Goal: Communication & Community: Answer question/provide support

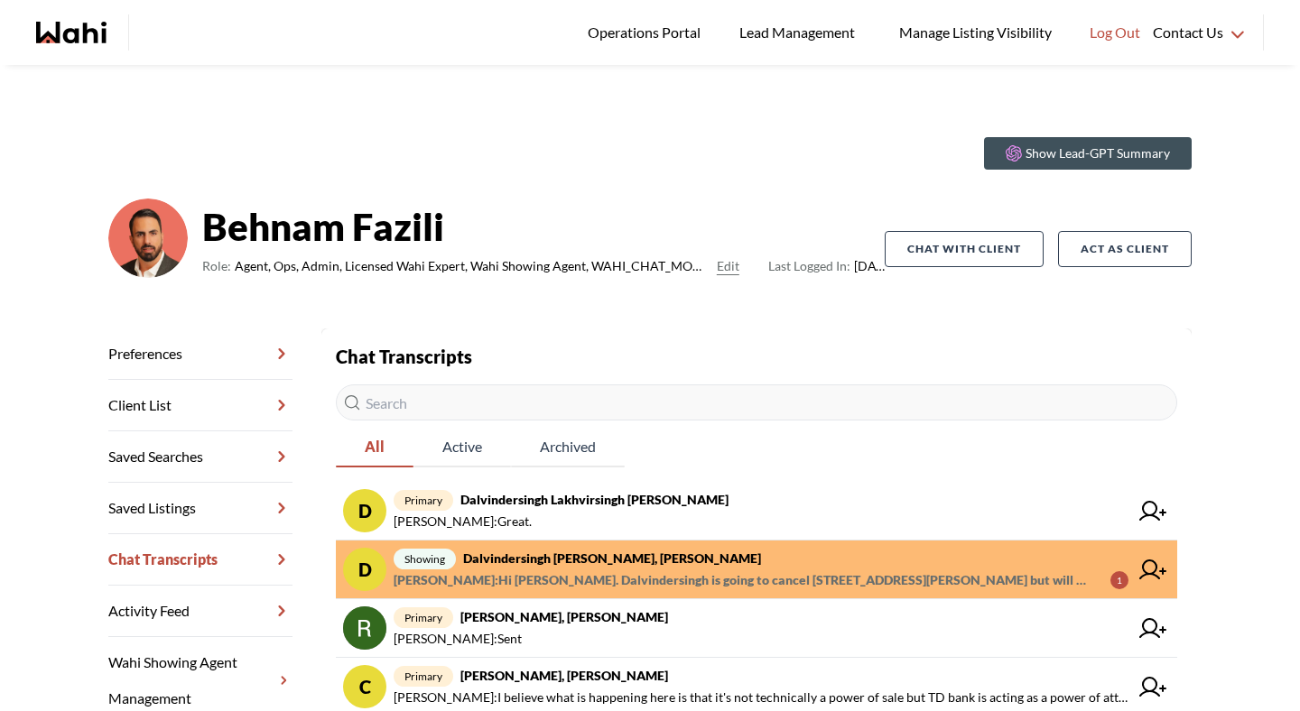
click at [656, 581] on span "Michelle Ryckman : Hi Paul. Dalvindersingh is going to cancel 53 Woody Vine Way…" at bounding box center [745, 581] width 702 height 22
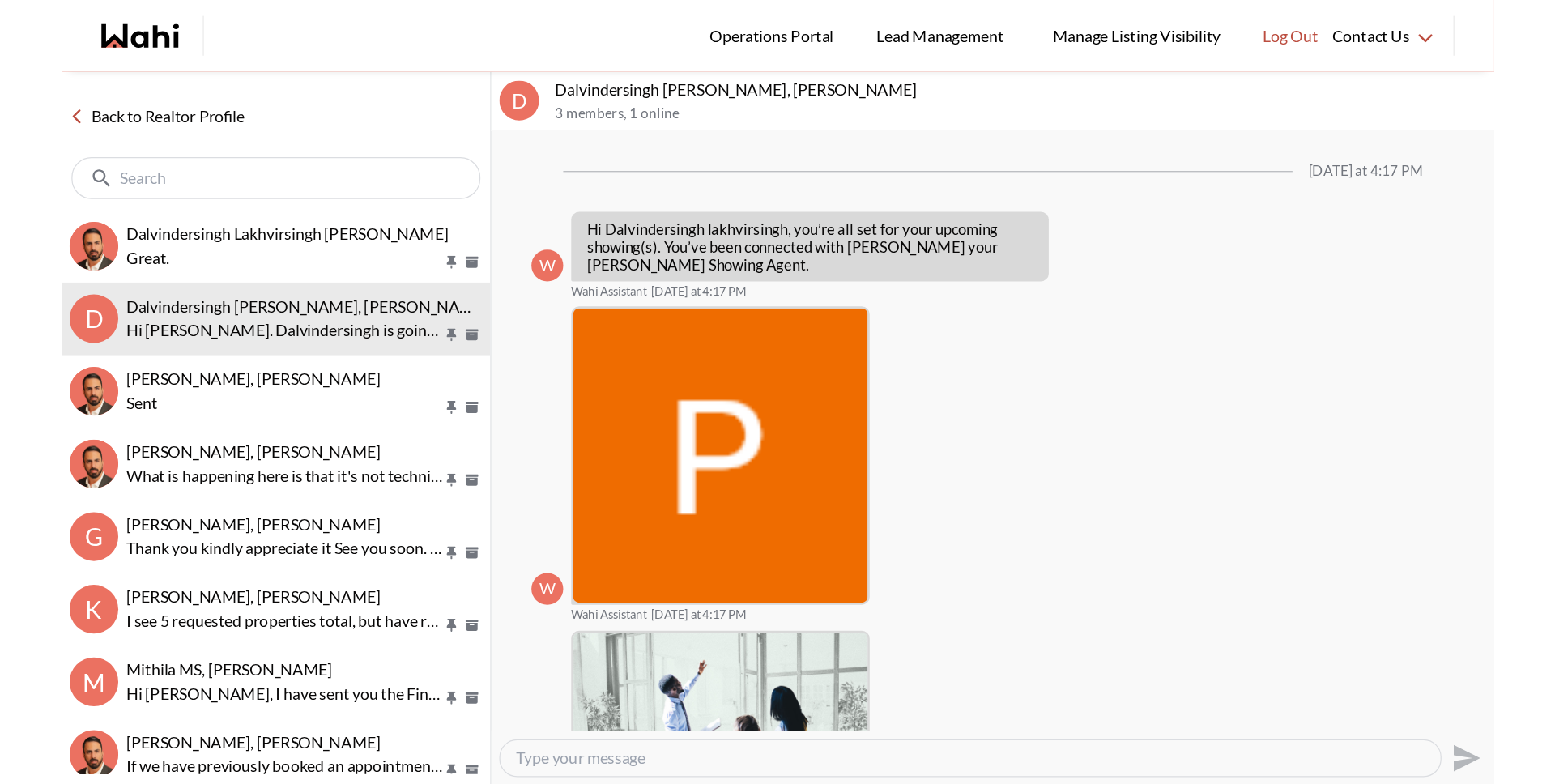
scroll to position [475, 0]
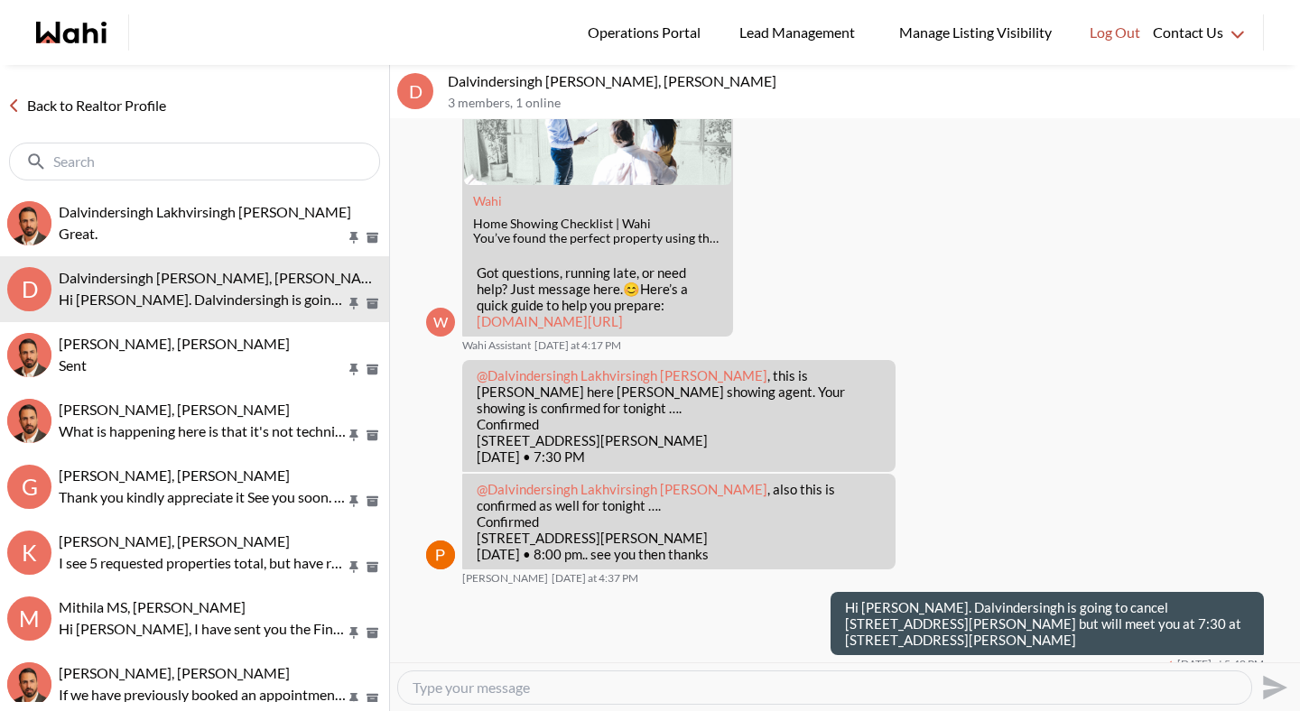
click at [133, 104] on link "Back to Realtor Profile" at bounding box center [86, 105] width 173 height 23
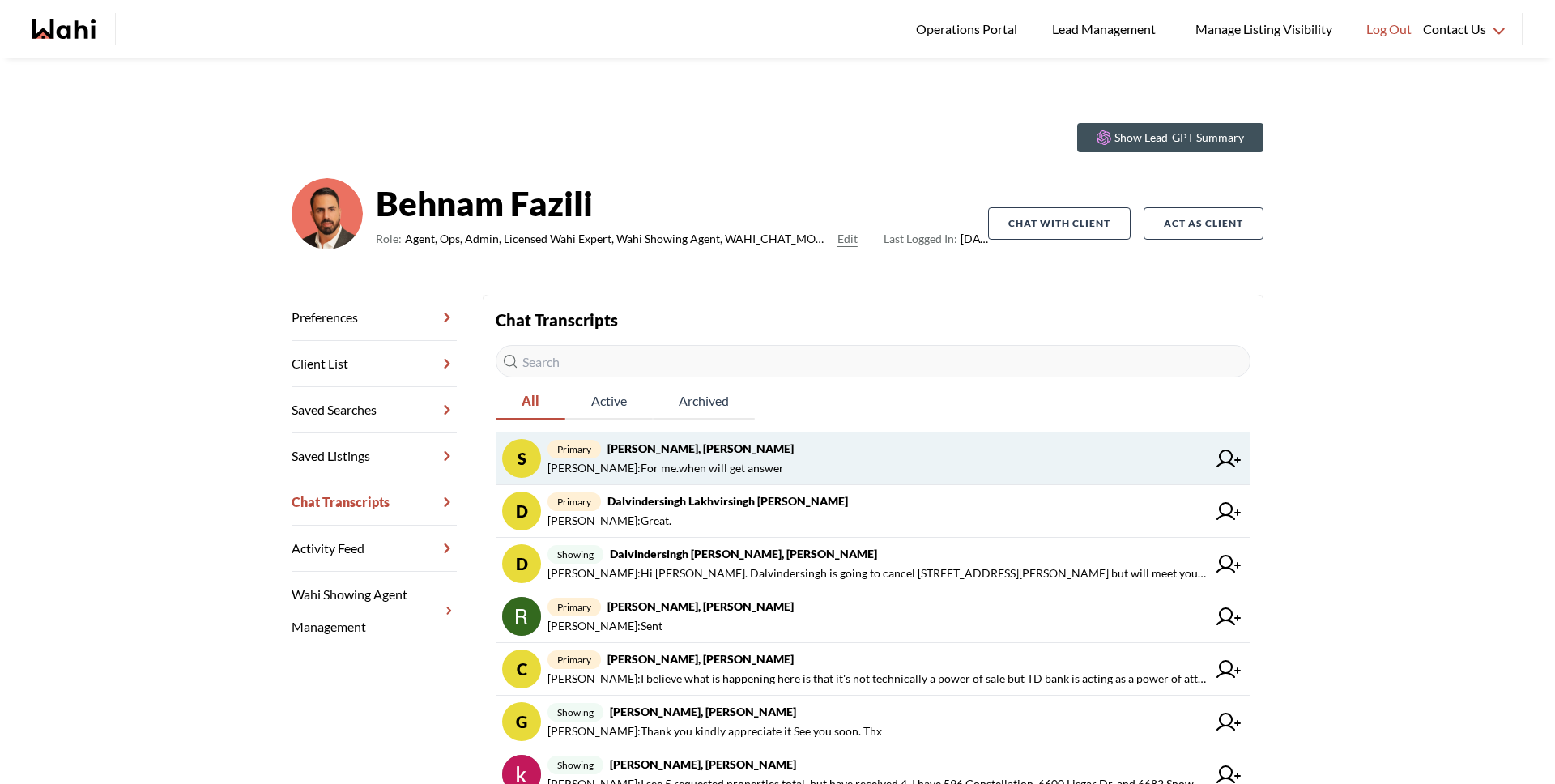
click at [712, 479] on link "S primary Suzie Persaud, Behnam Suzie Persaud : For me.when will get answer" at bounding box center [873, 458] width 755 height 53
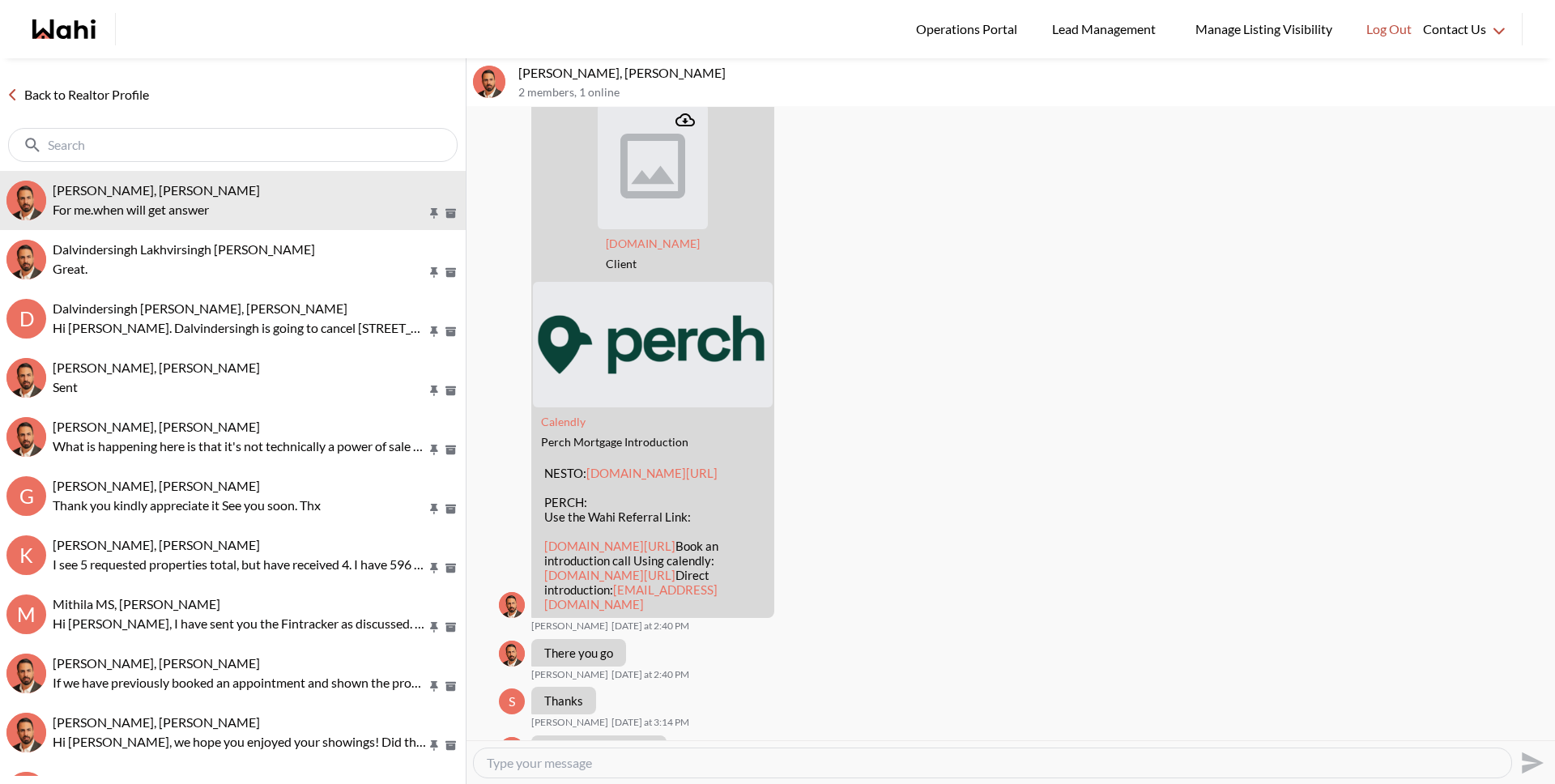
scroll to position [2175, 0]
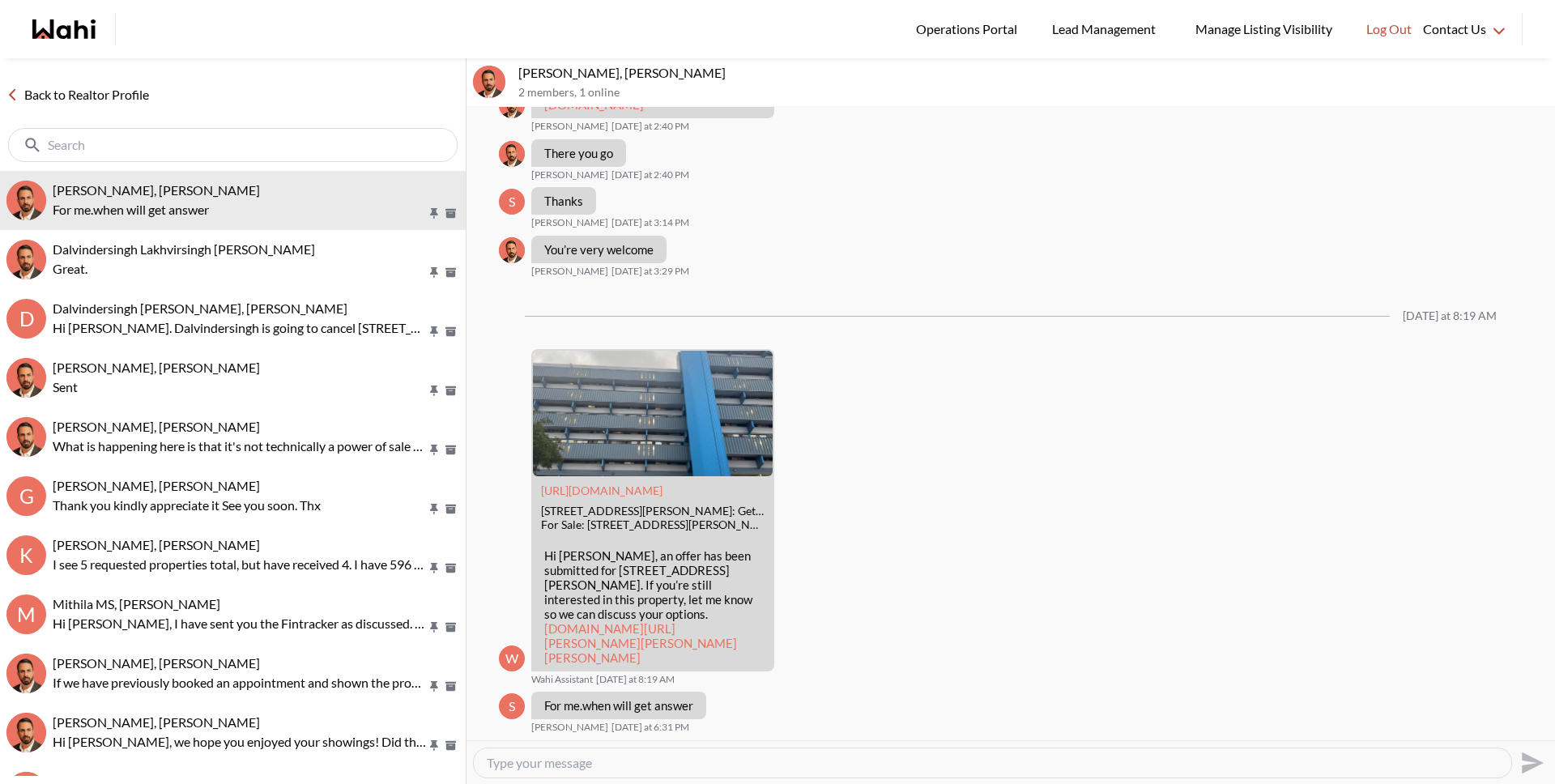
click at [710, 769] on textarea "Type your message" at bounding box center [993, 762] width 1012 height 16
type textarea "Hi Suzie. What can I help you with?"
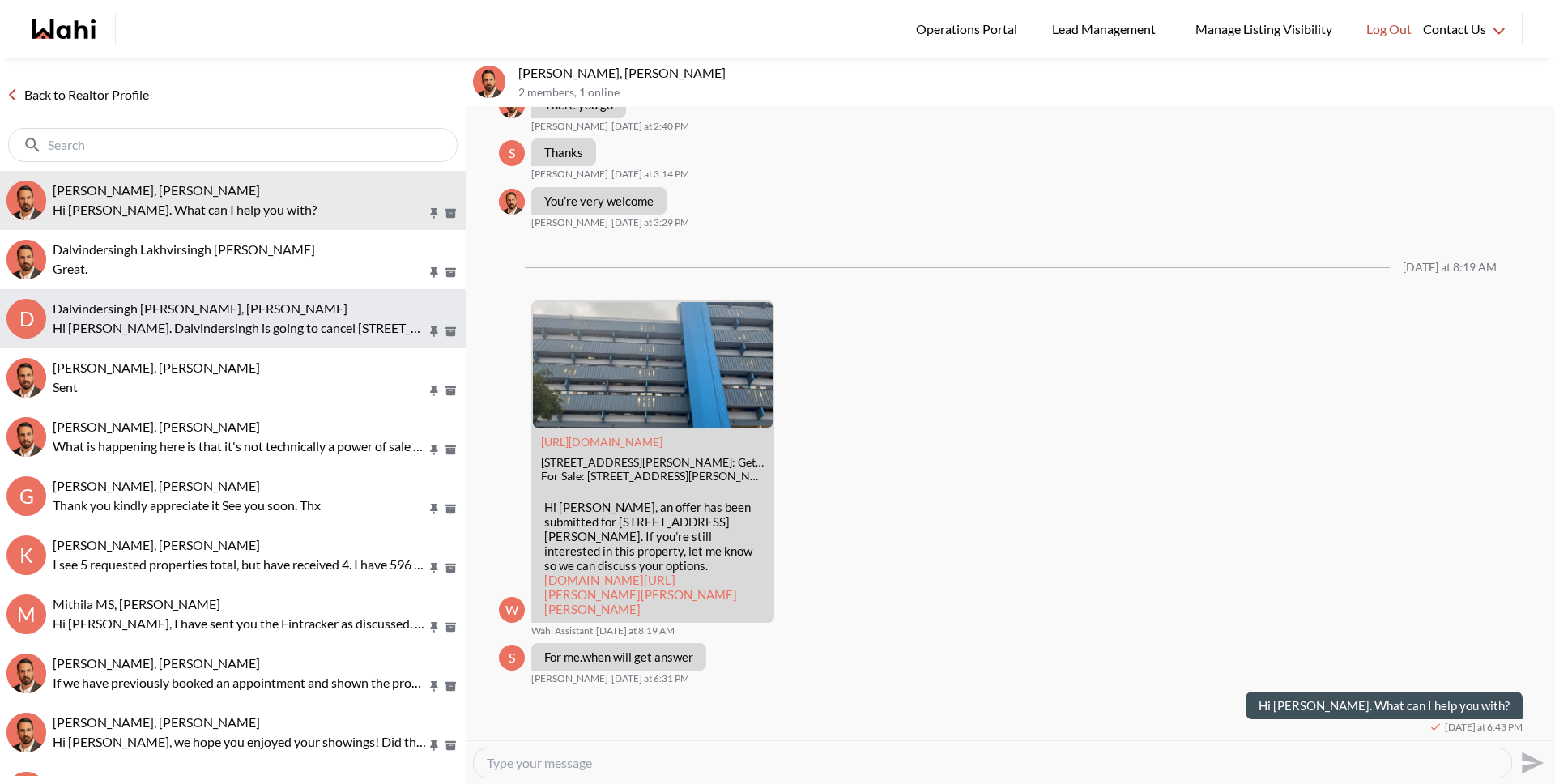
click at [114, 311] on span "Dalvindersingh Lakhvirsingh Jaswal, Paul, Behnam" at bounding box center [200, 308] width 295 height 15
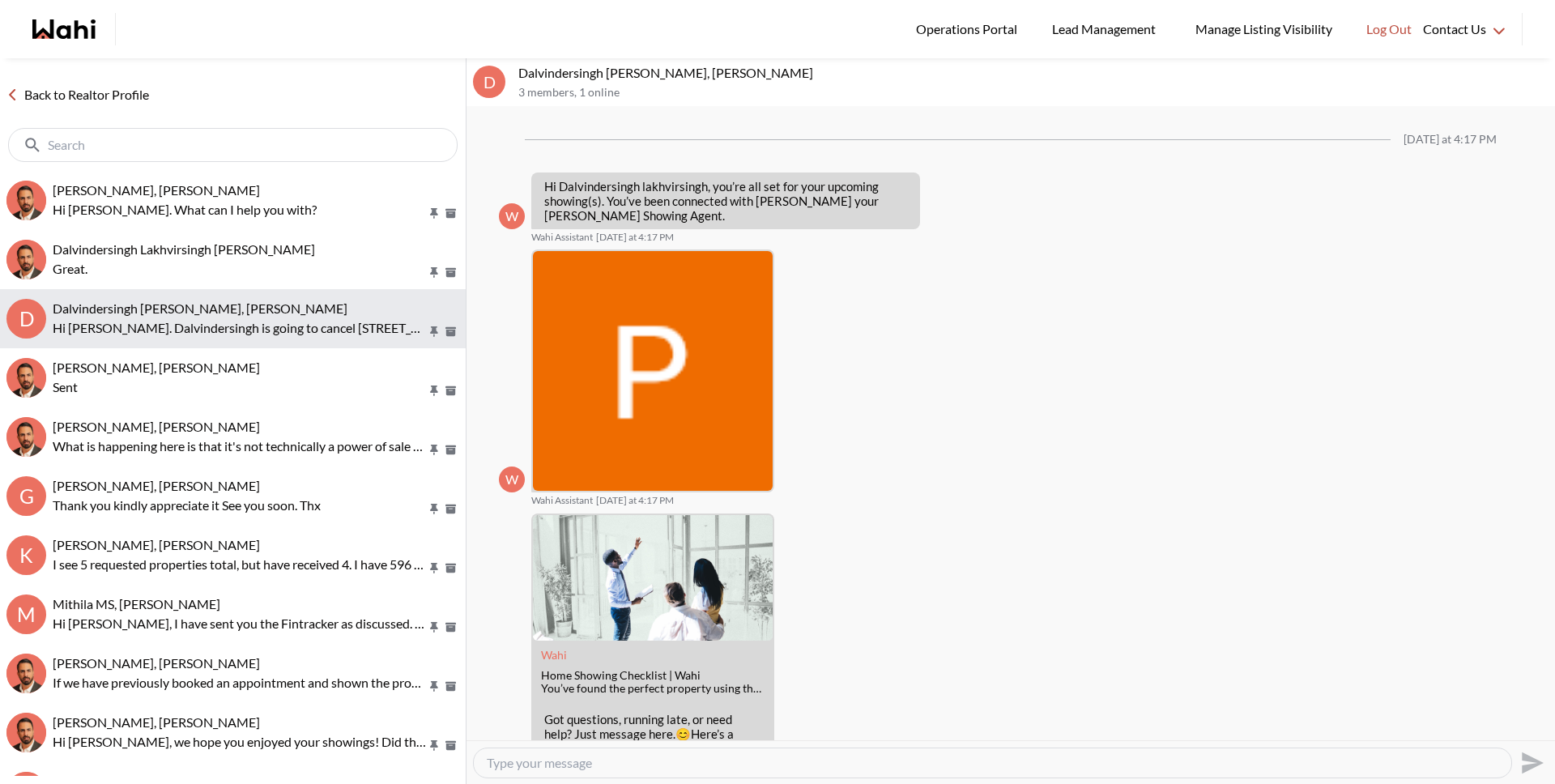
scroll to position [329, 0]
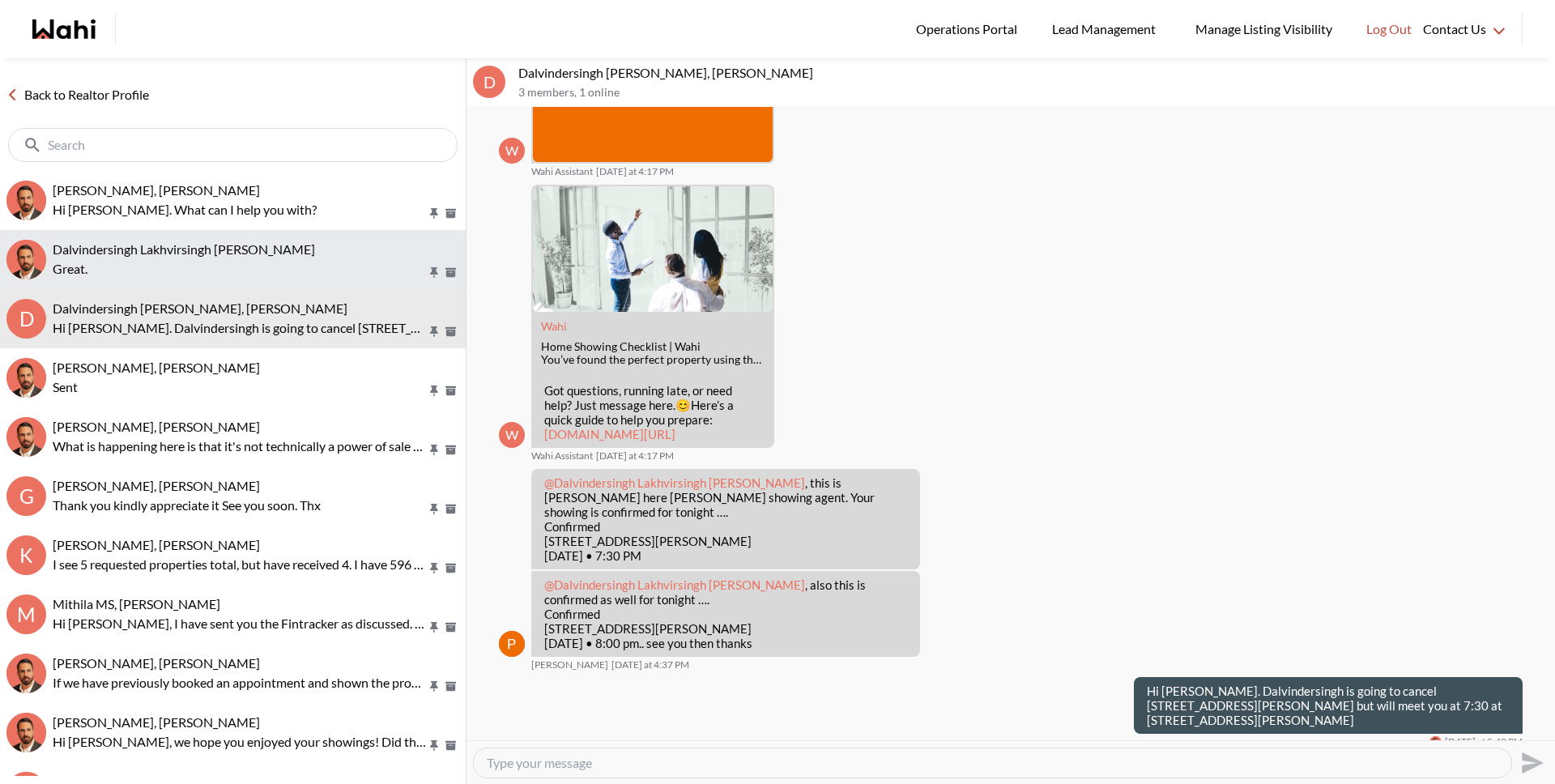
click at [120, 250] on span "Dalvindersingh Lakhvirsingh Jaswal, Behnam" at bounding box center [184, 248] width 263 height 15
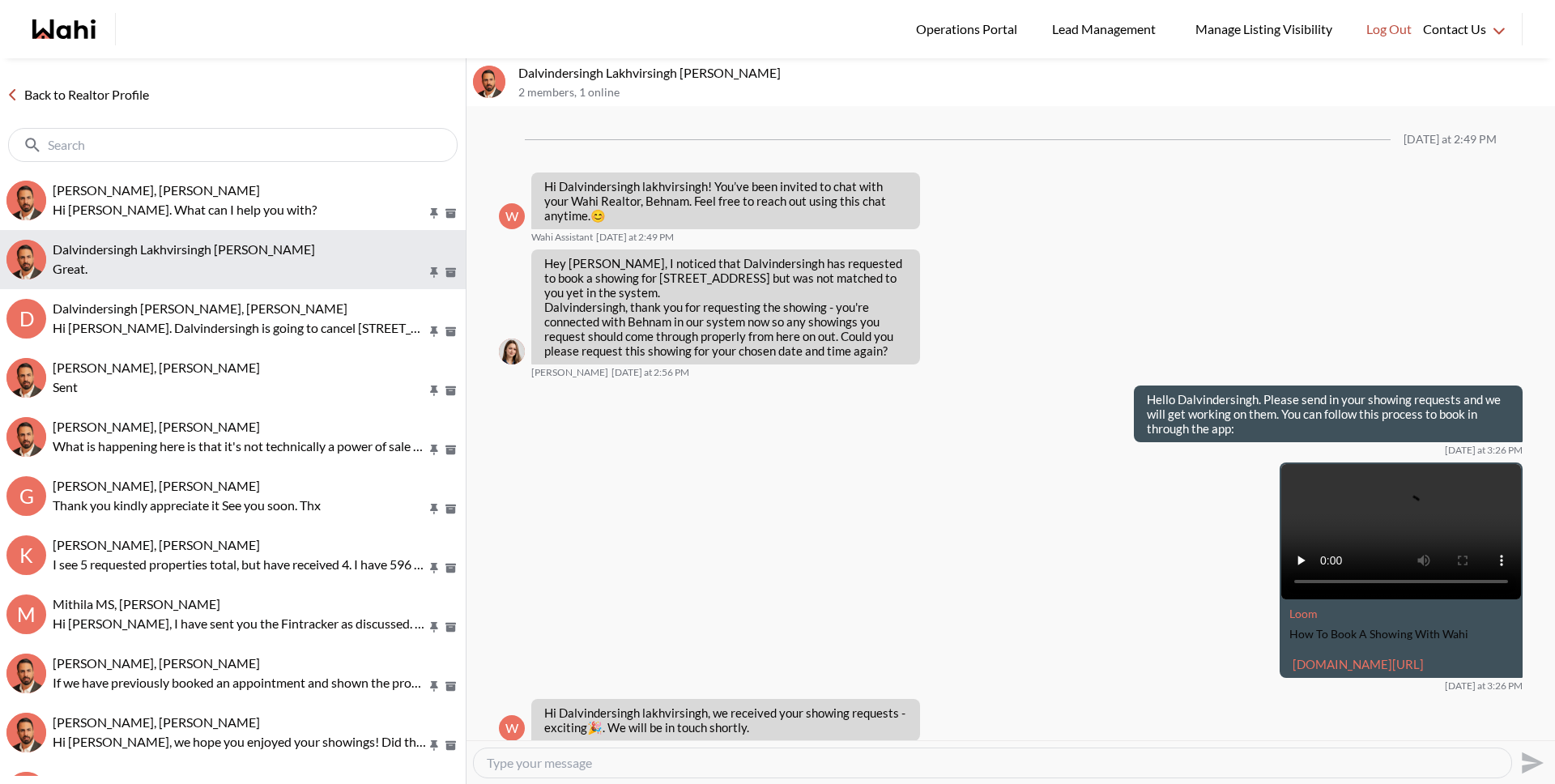
scroll to position [563, 0]
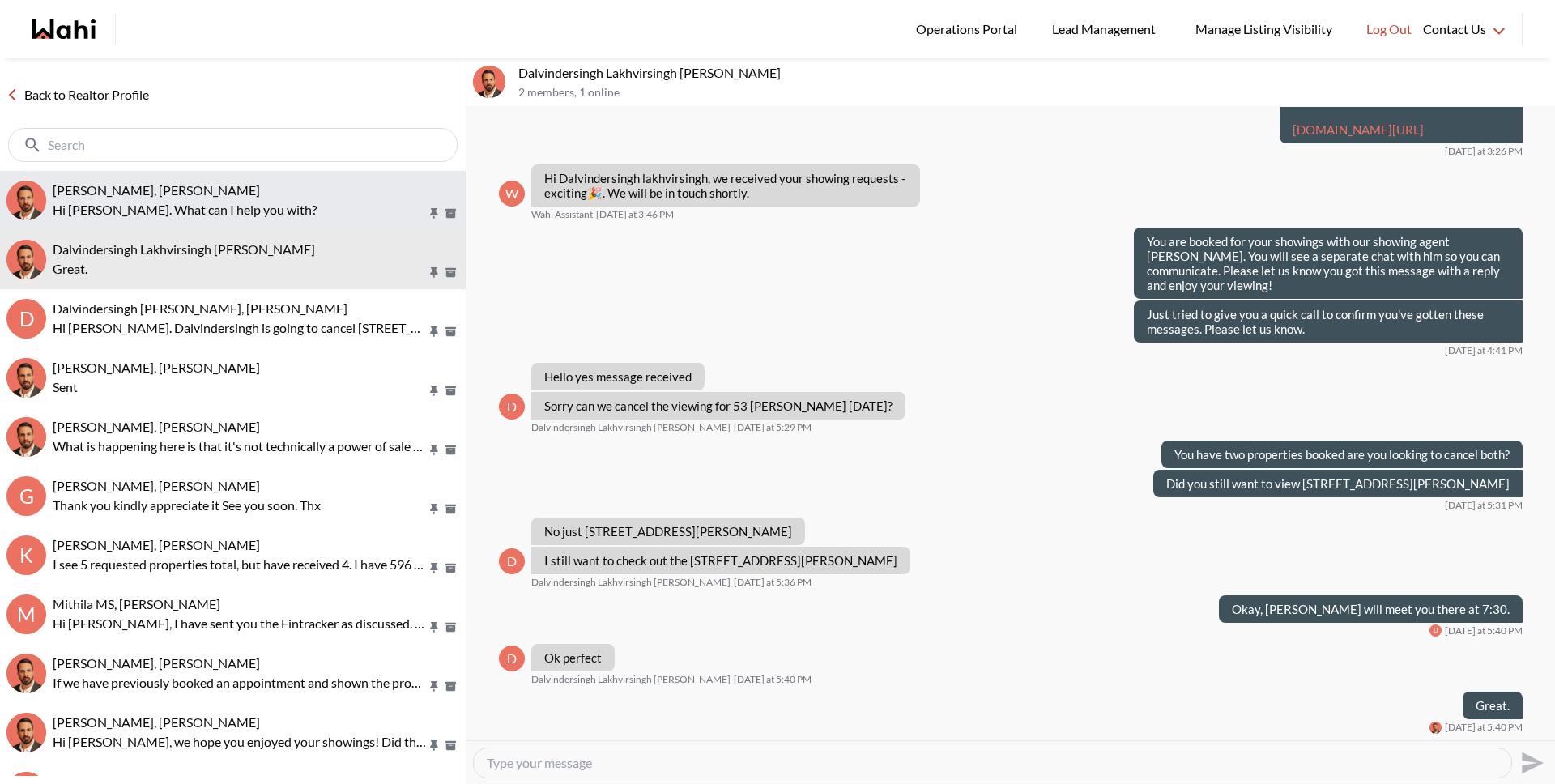
click at [127, 222] on button "Suzie Persaud, Behnam Hi Suzie. What can I help you with?" at bounding box center [232, 200] width 466 height 59
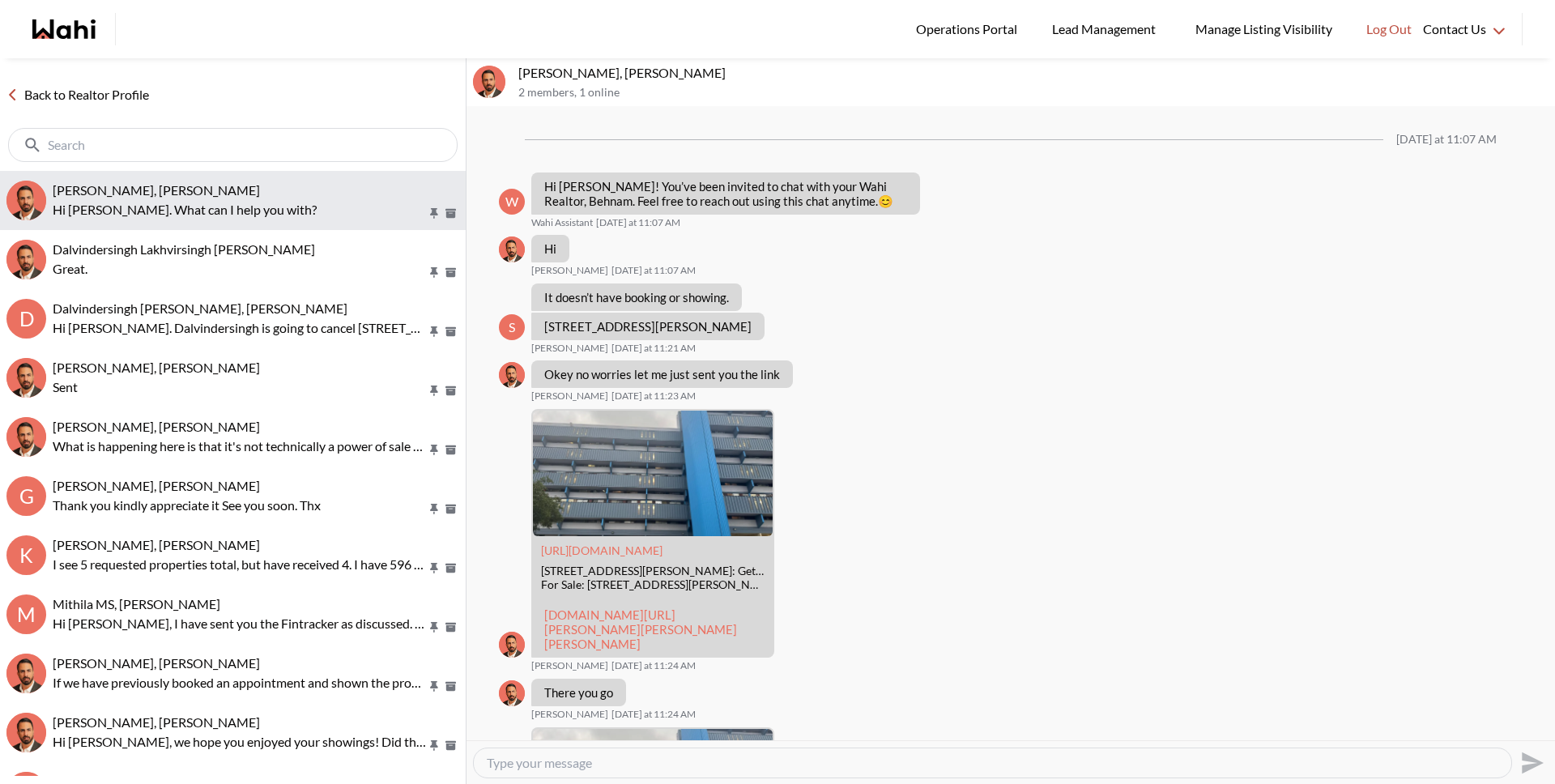
scroll to position [2224, 0]
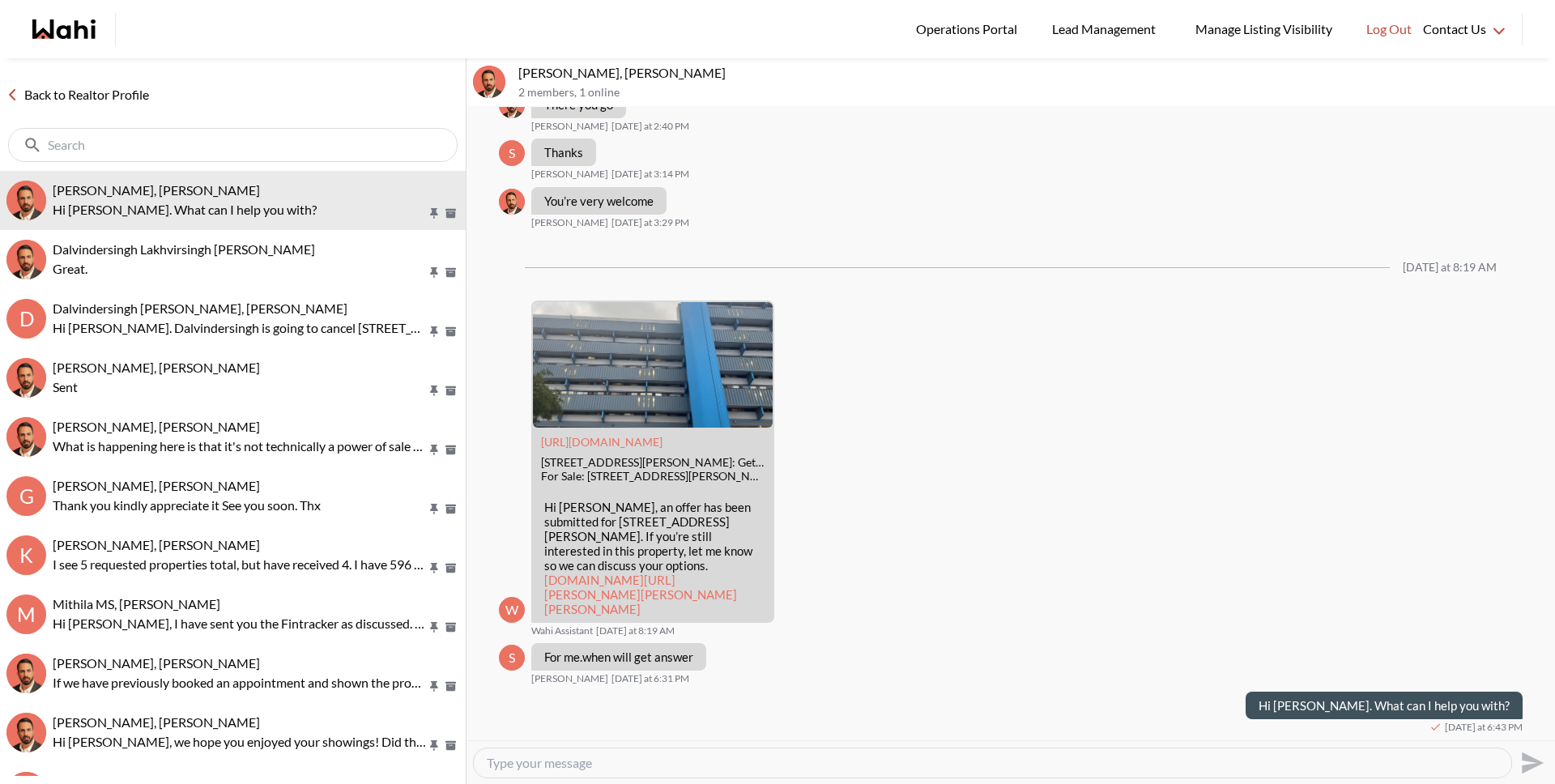
click at [81, 97] on link "Back to Realtor Profile" at bounding box center [77, 94] width 155 height 21
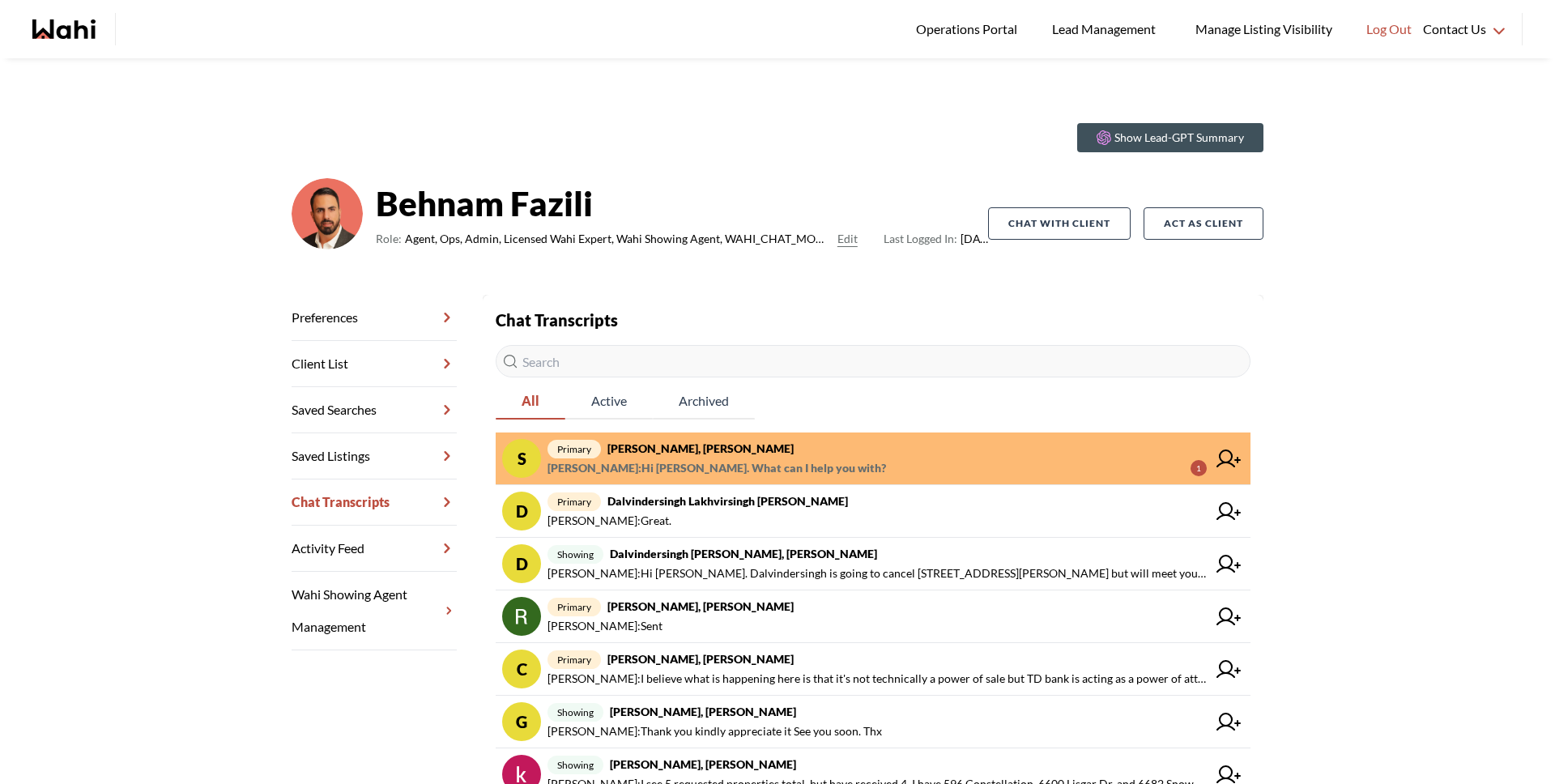
click at [806, 443] on span "primary Suzie Persaud, Behnam" at bounding box center [877, 449] width 660 height 20
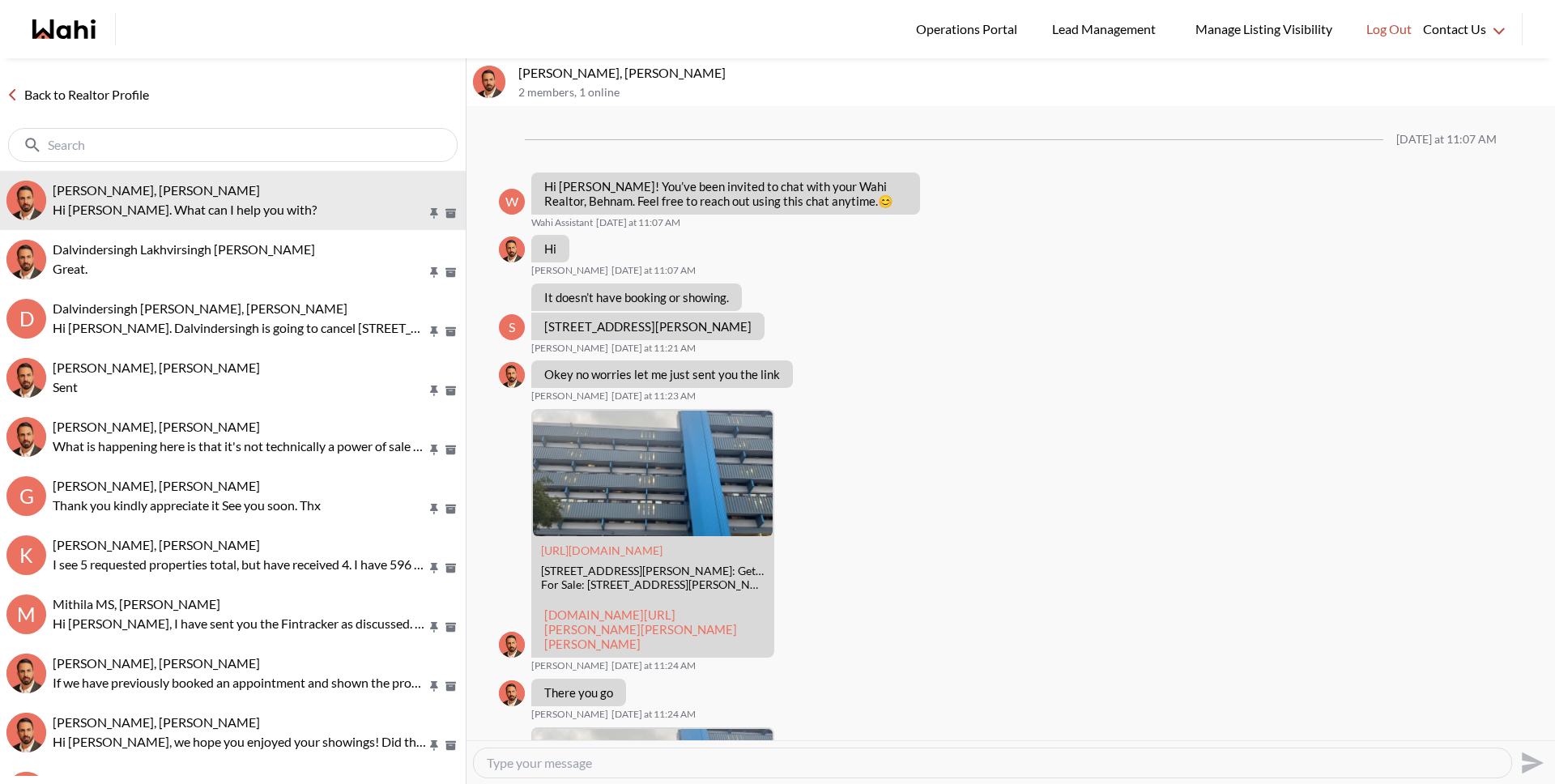
scroll to position [2224, 0]
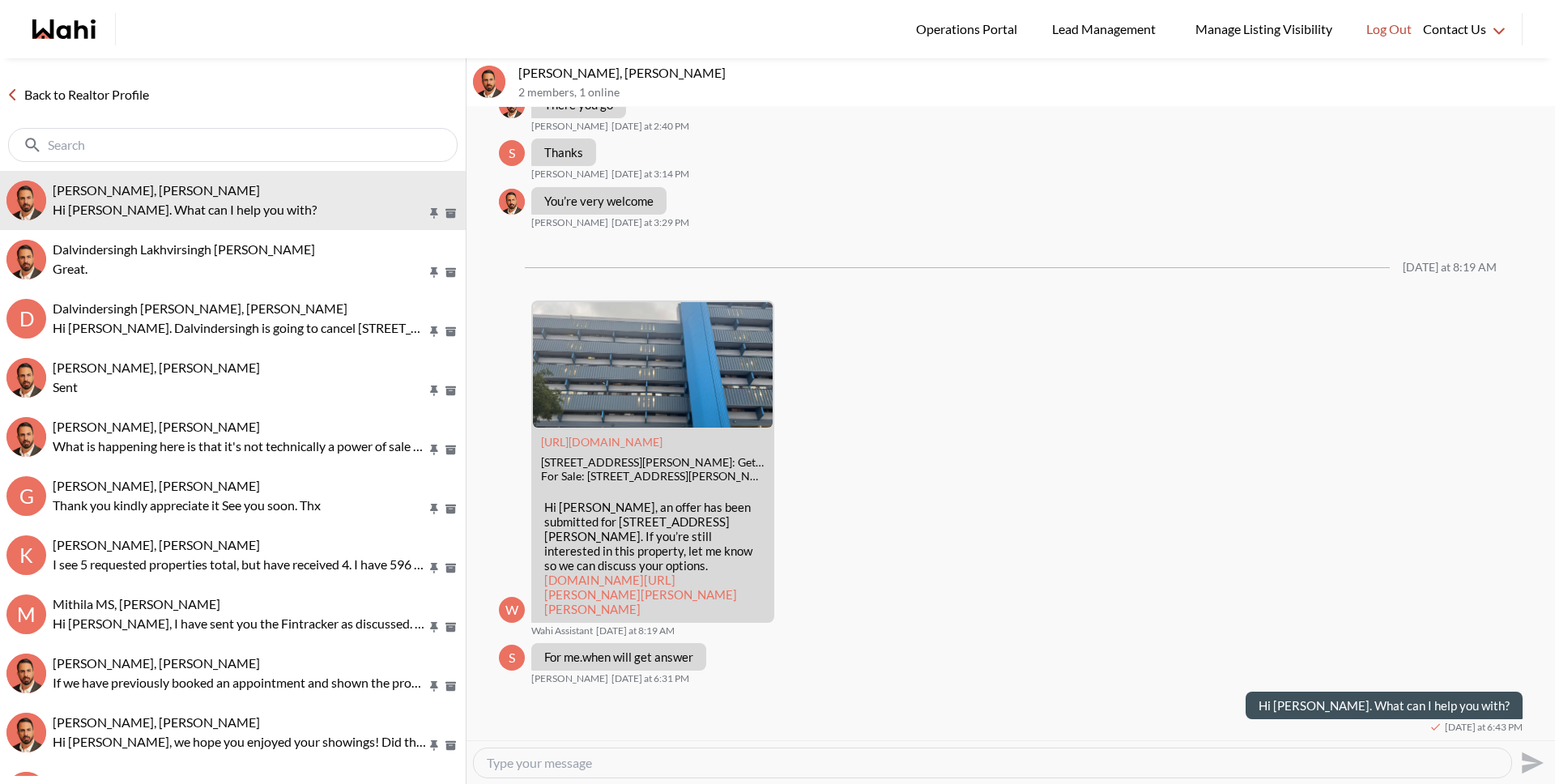
click at [113, 95] on link "Back to Realtor Profile" at bounding box center [77, 94] width 155 height 21
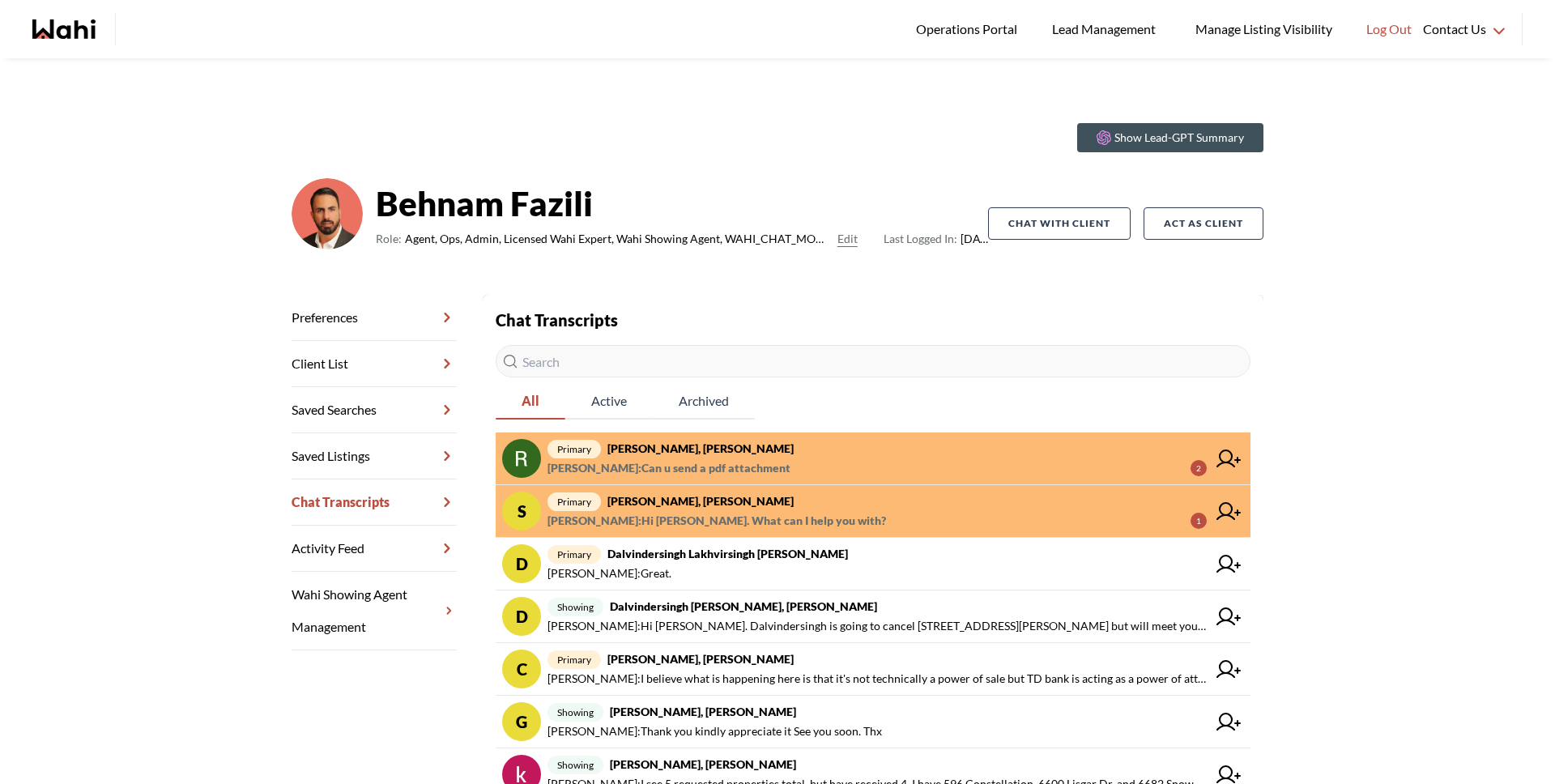
click at [860, 505] on span "primary Suzie Persaud, Behnam" at bounding box center [877, 501] width 660 height 20
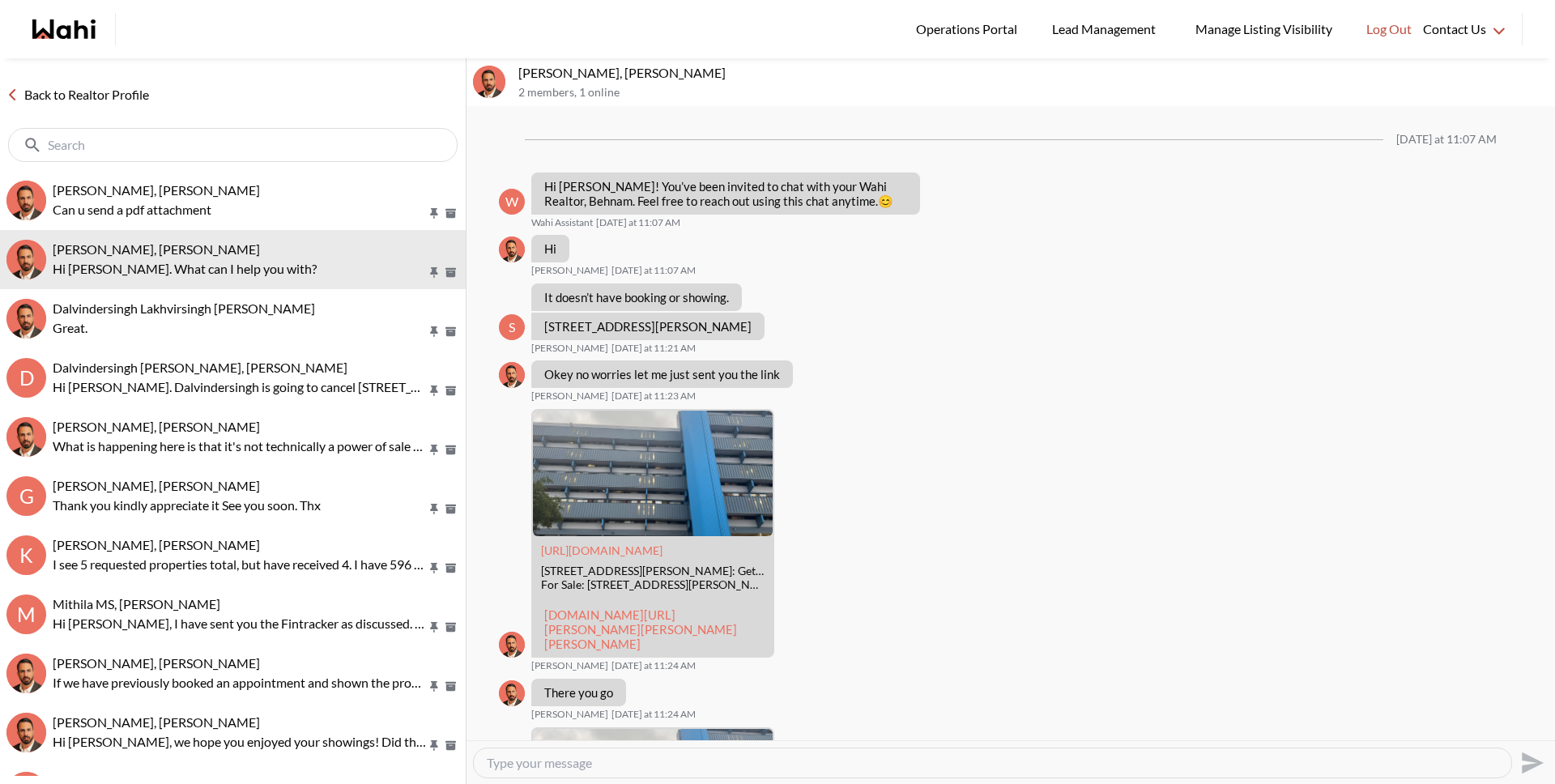
scroll to position [2224, 0]
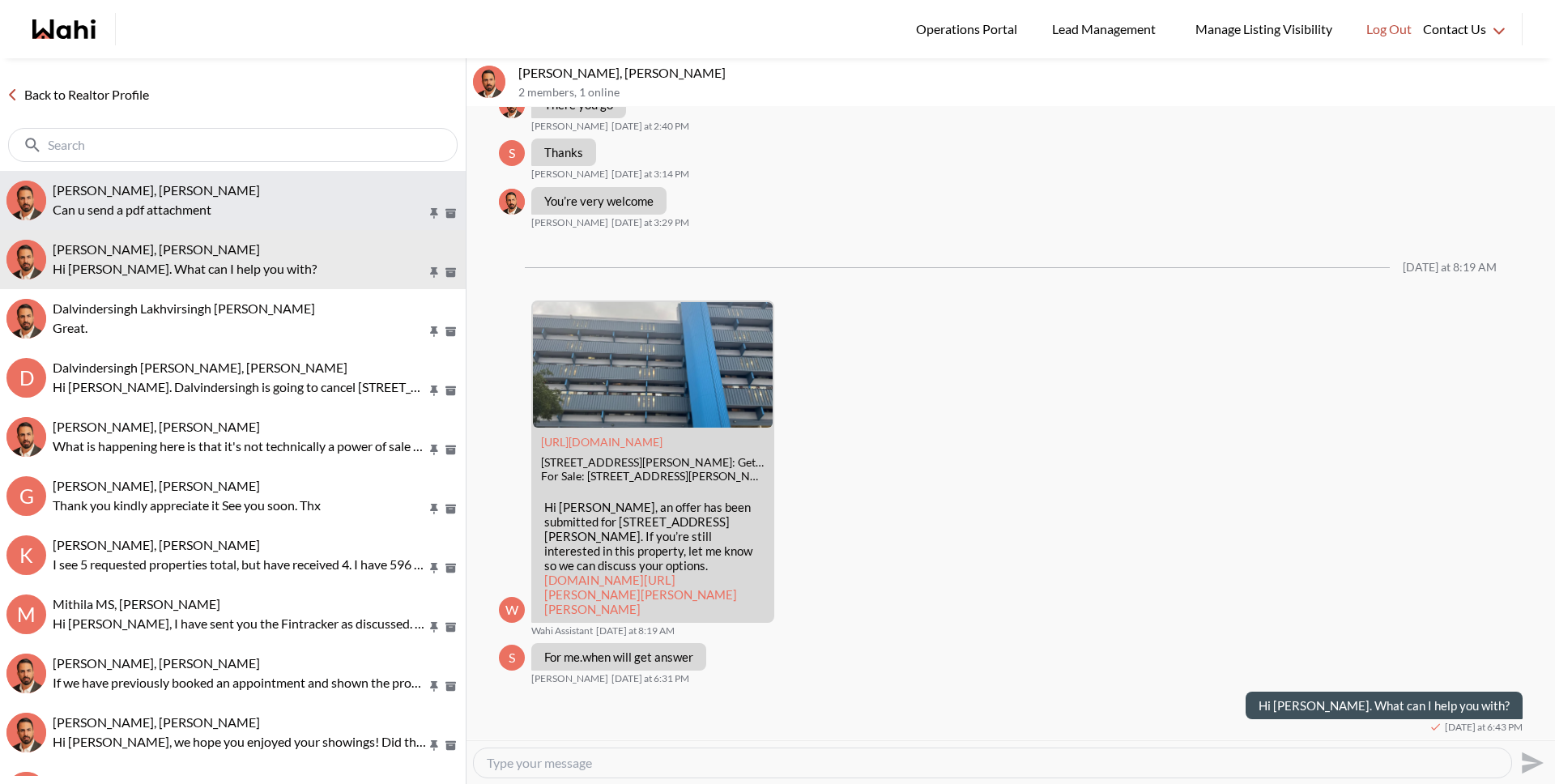
click at [145, 213] on p "Can u send a pdf attachment" at bounding box center [240, 210] width 374 height 20
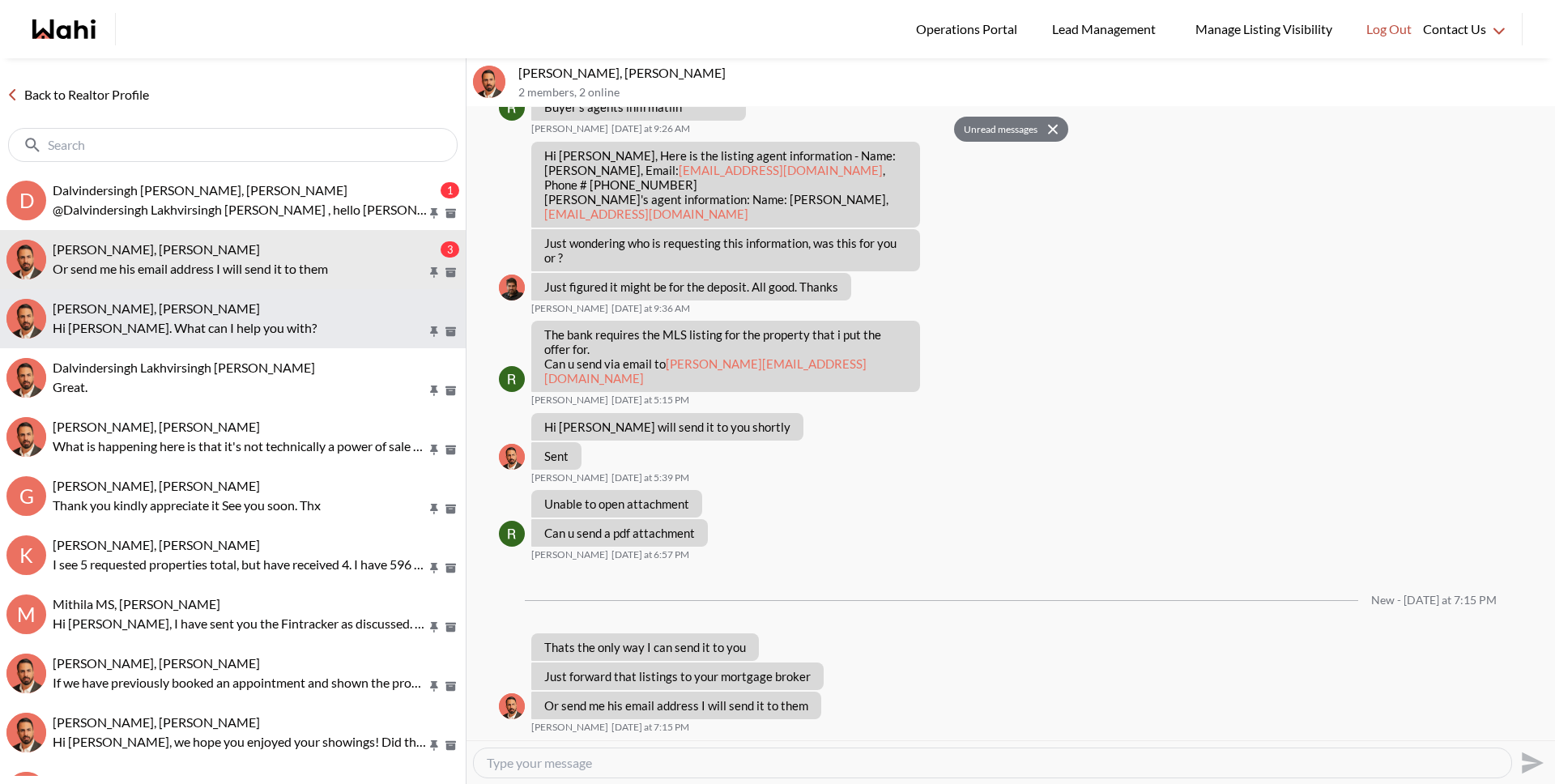
scroll to position [1362, 0]
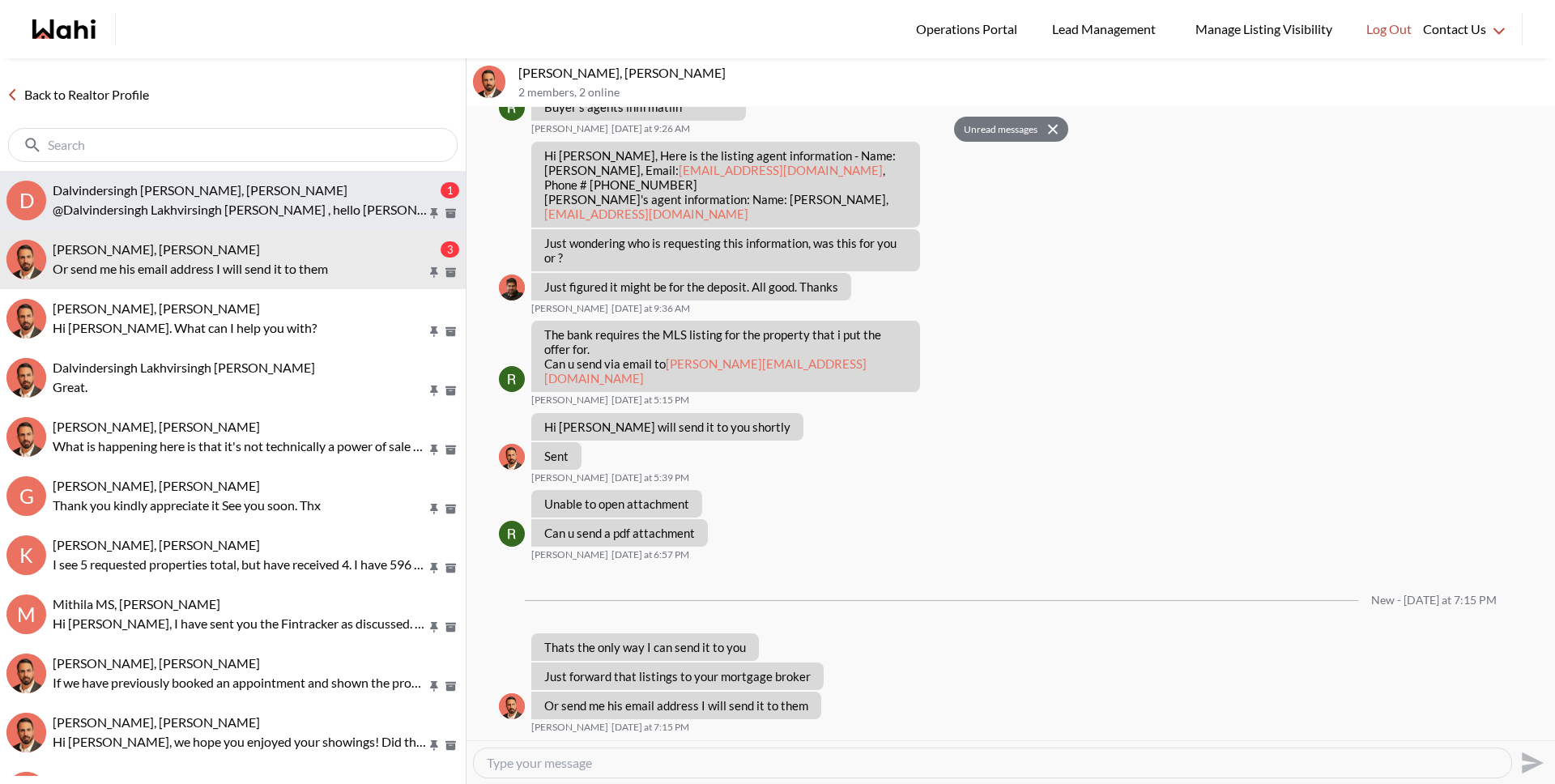
click at [176, 196] on span "Dalvindersingh Lakhvirsingh Jaswal, Paul, Behnam" at bounding box center [200, 189] width 295 height 15
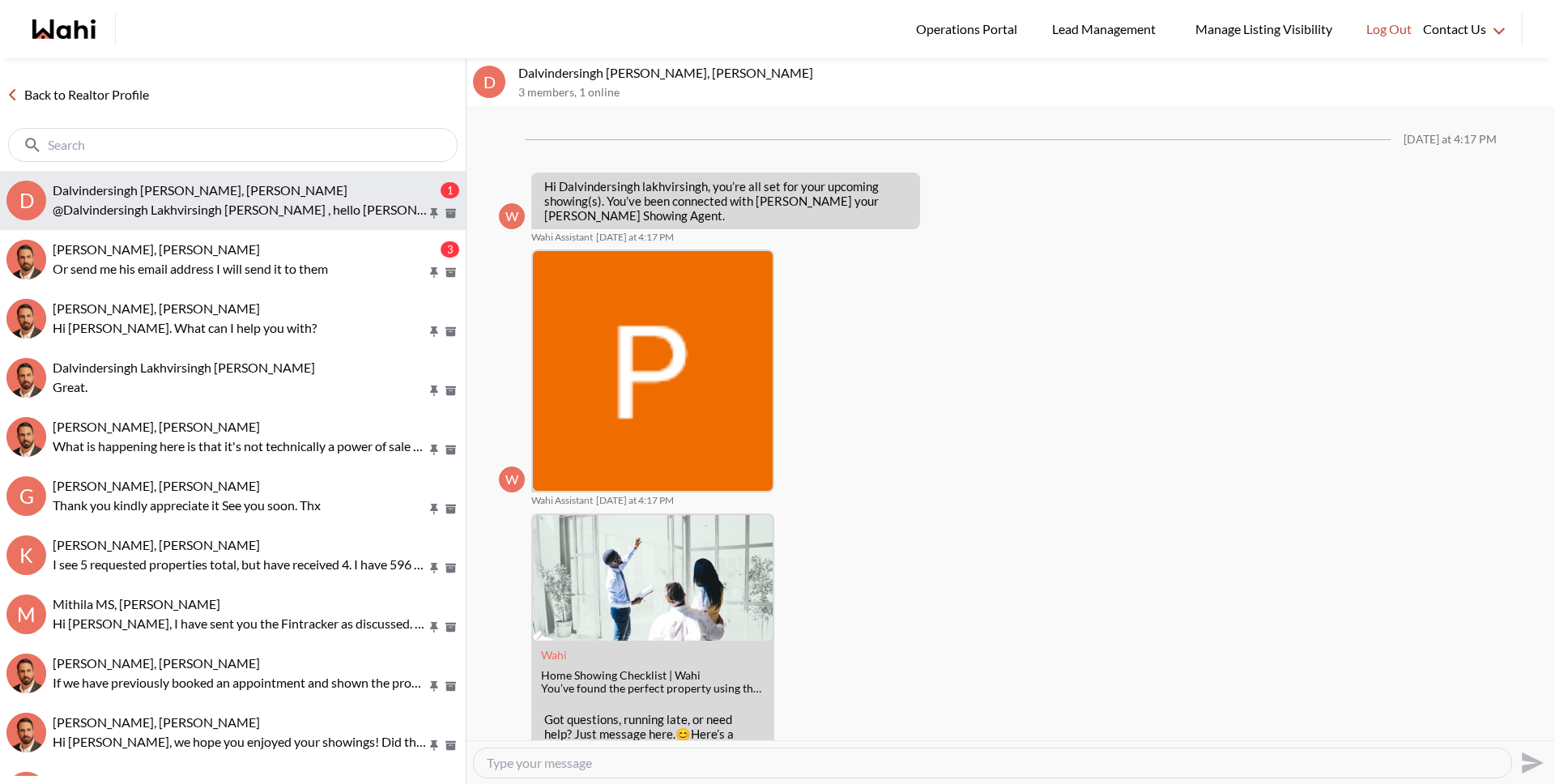
scroll to position [437, 0]
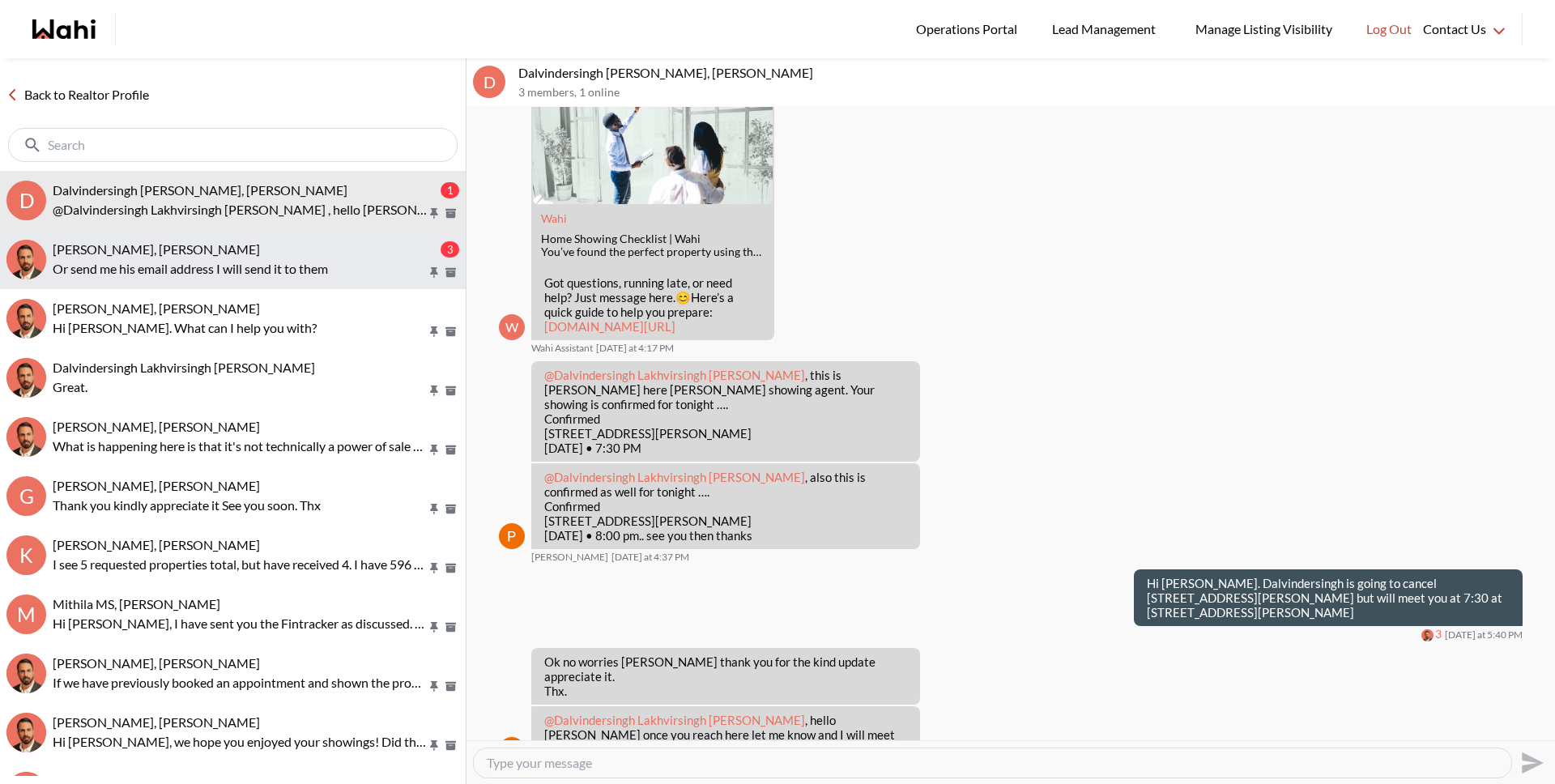
click at [158, 264] on p "Or send me his email address I will send it to them" at bounding box center [240, 269] width 374 height 20
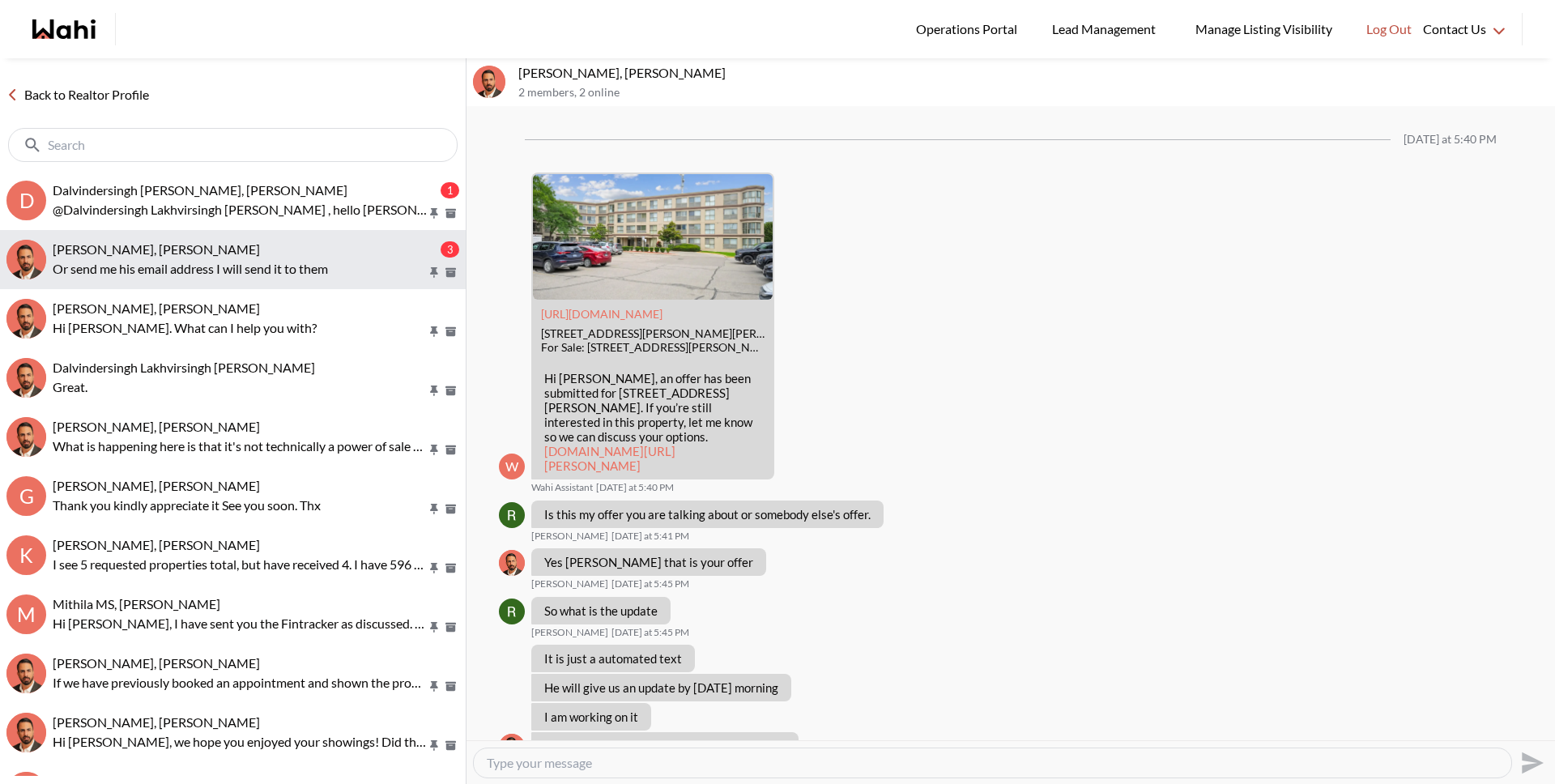
scroll to position [1296, 0]
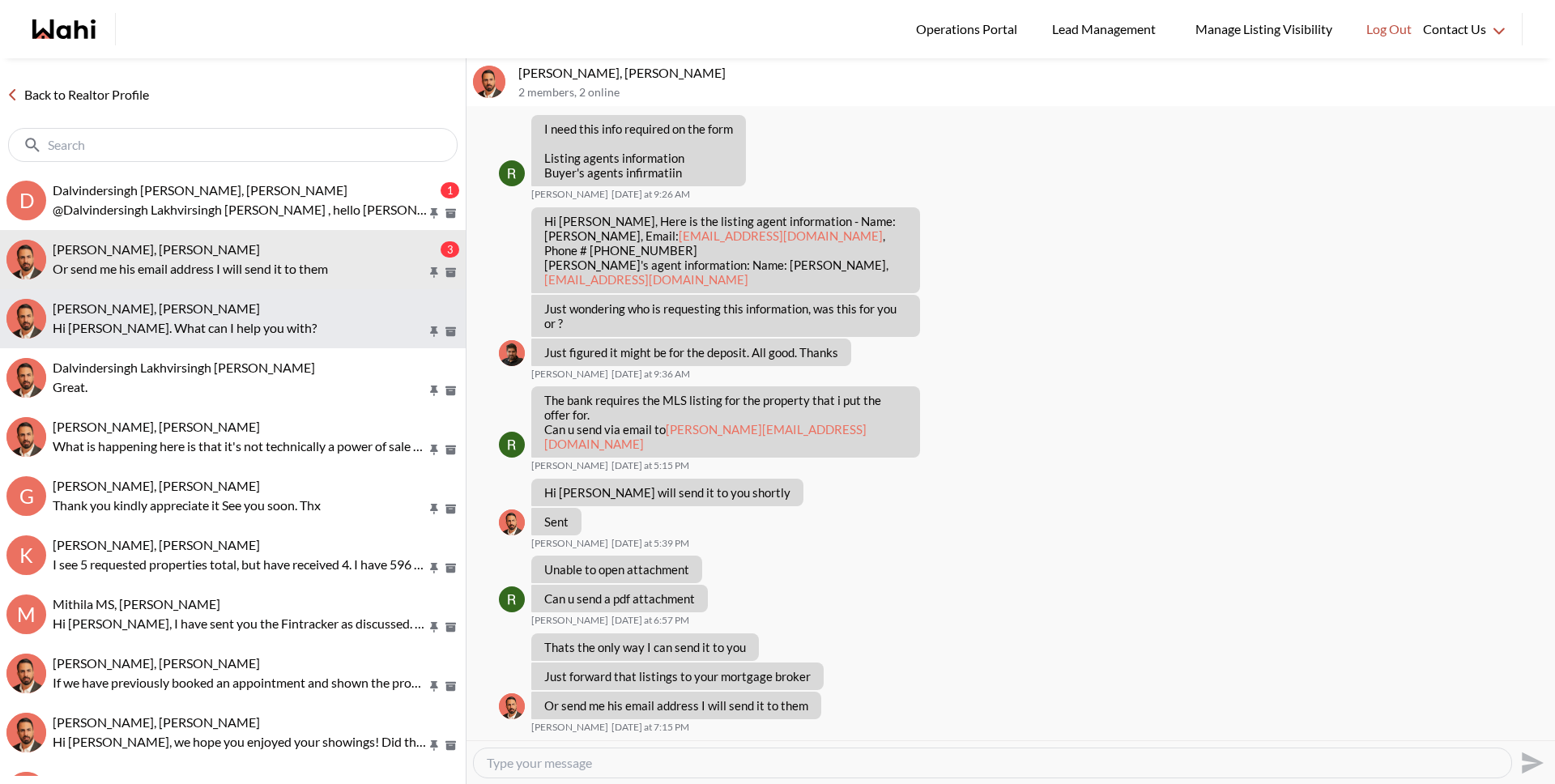
click at [196, 334] on p "Hi Suzie. What can I help you with?" at bounding box center [240, 328] width 374 height 20
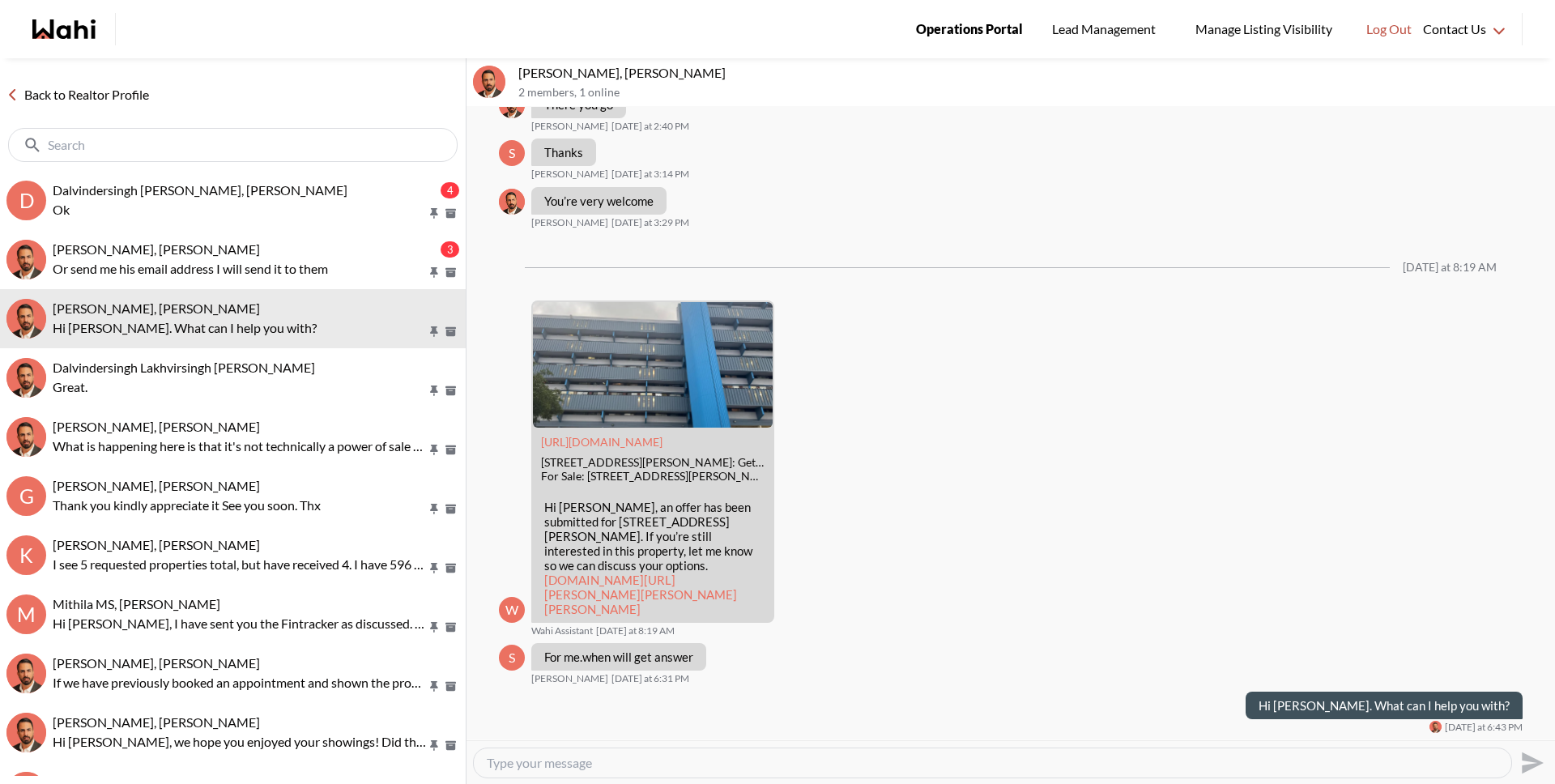
scroll to position [2224, 0]
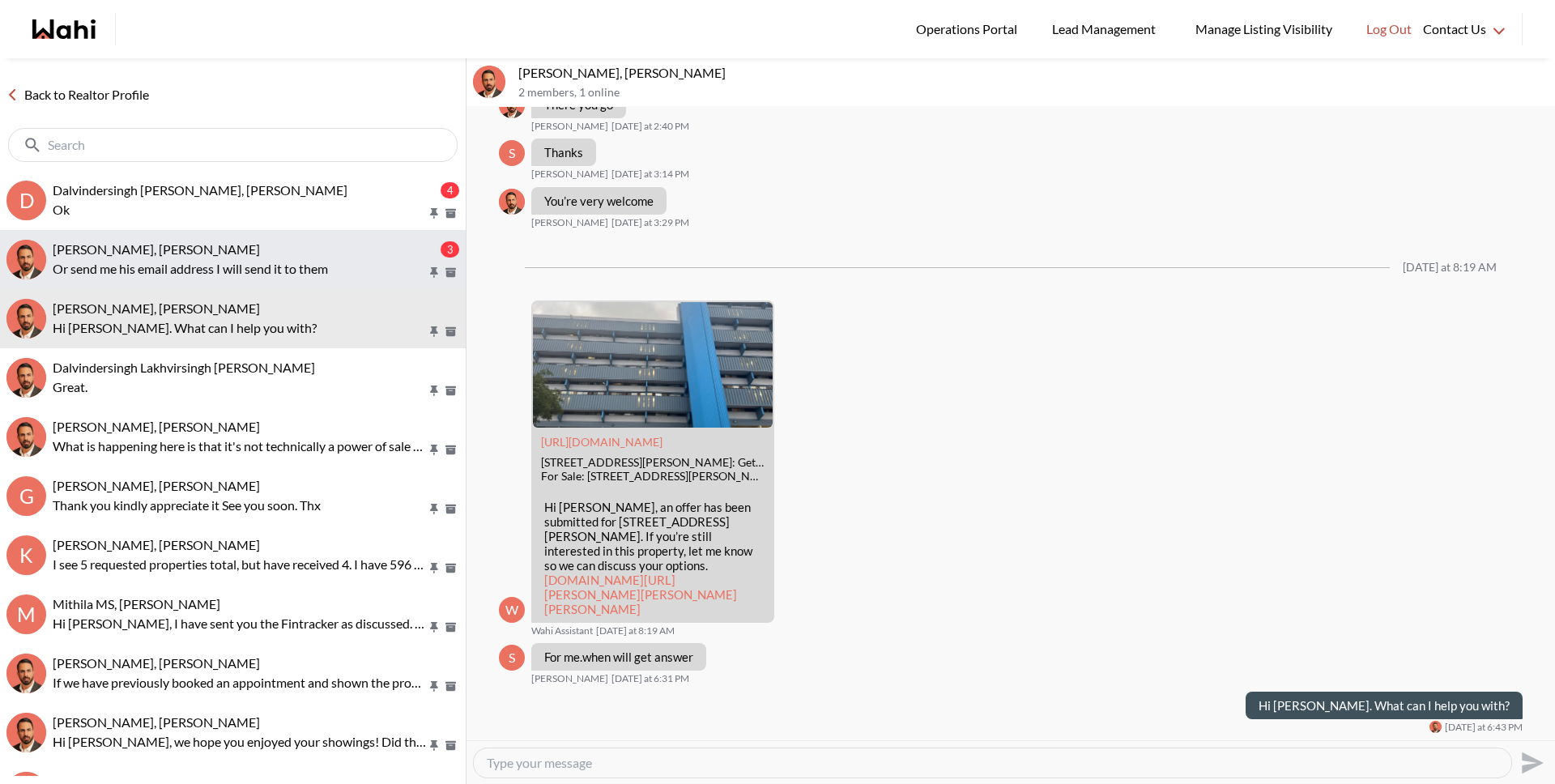
click at [192, 266] on p "Or send me his email address I will send it to them" at bounding box center [240, 269] width 374 height 20
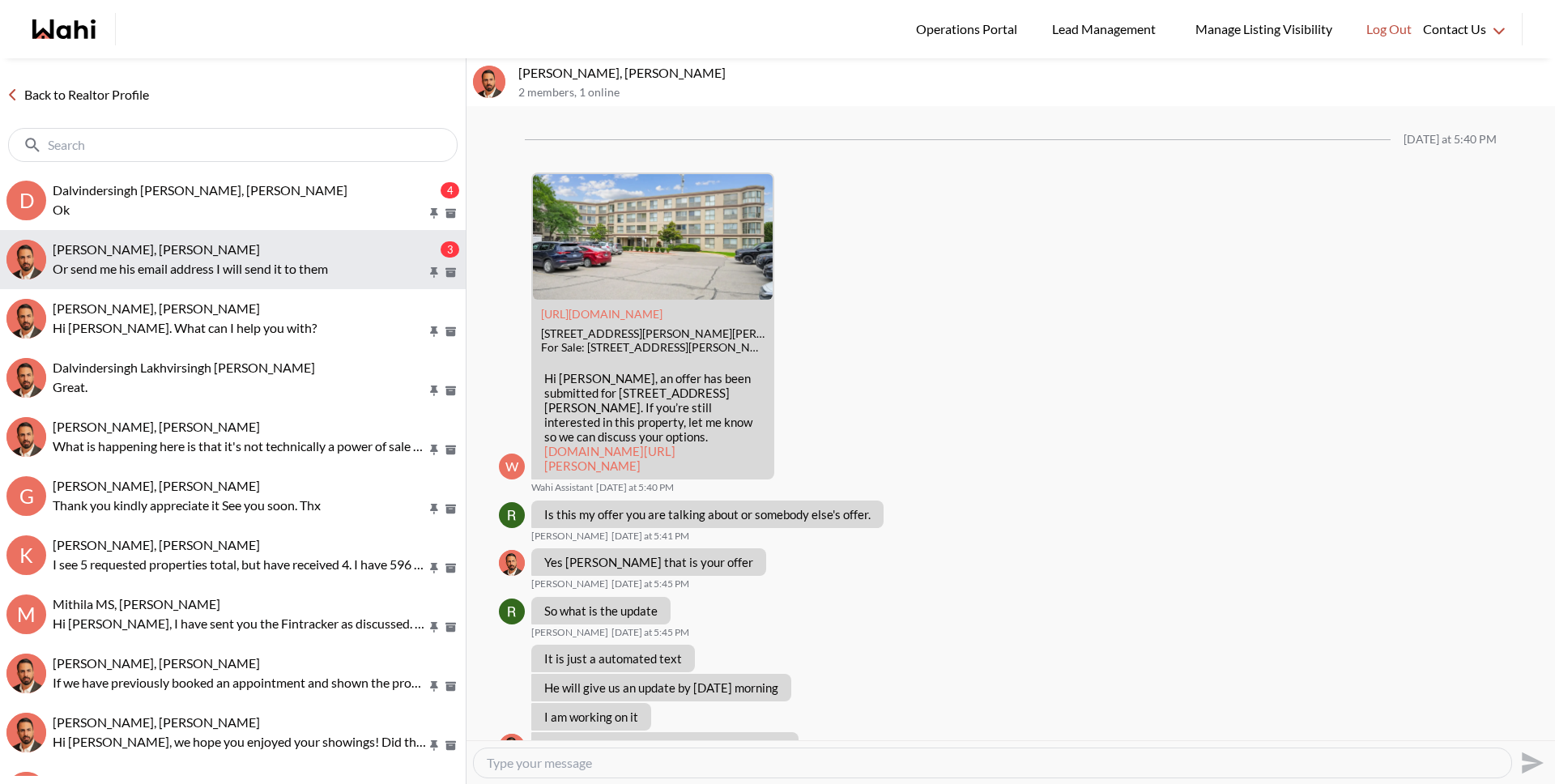
scroll to position [1296, 0]
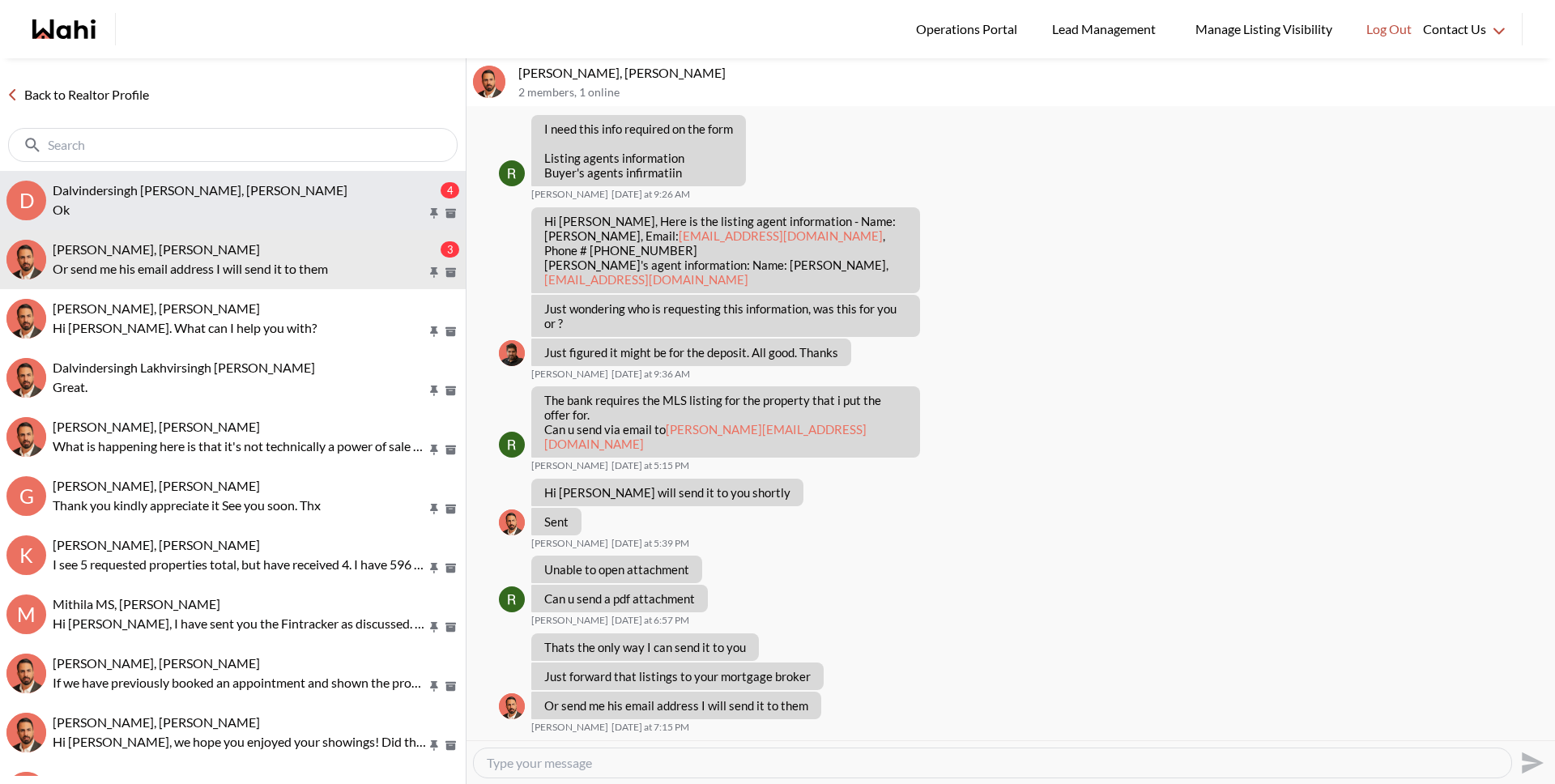
click at [223, 198] on div "Dalvindersingh Lakhvirsingh Jaswal, Paul, Behnam 4 Ok" at bounding box center [256, 201] width 406 height 38
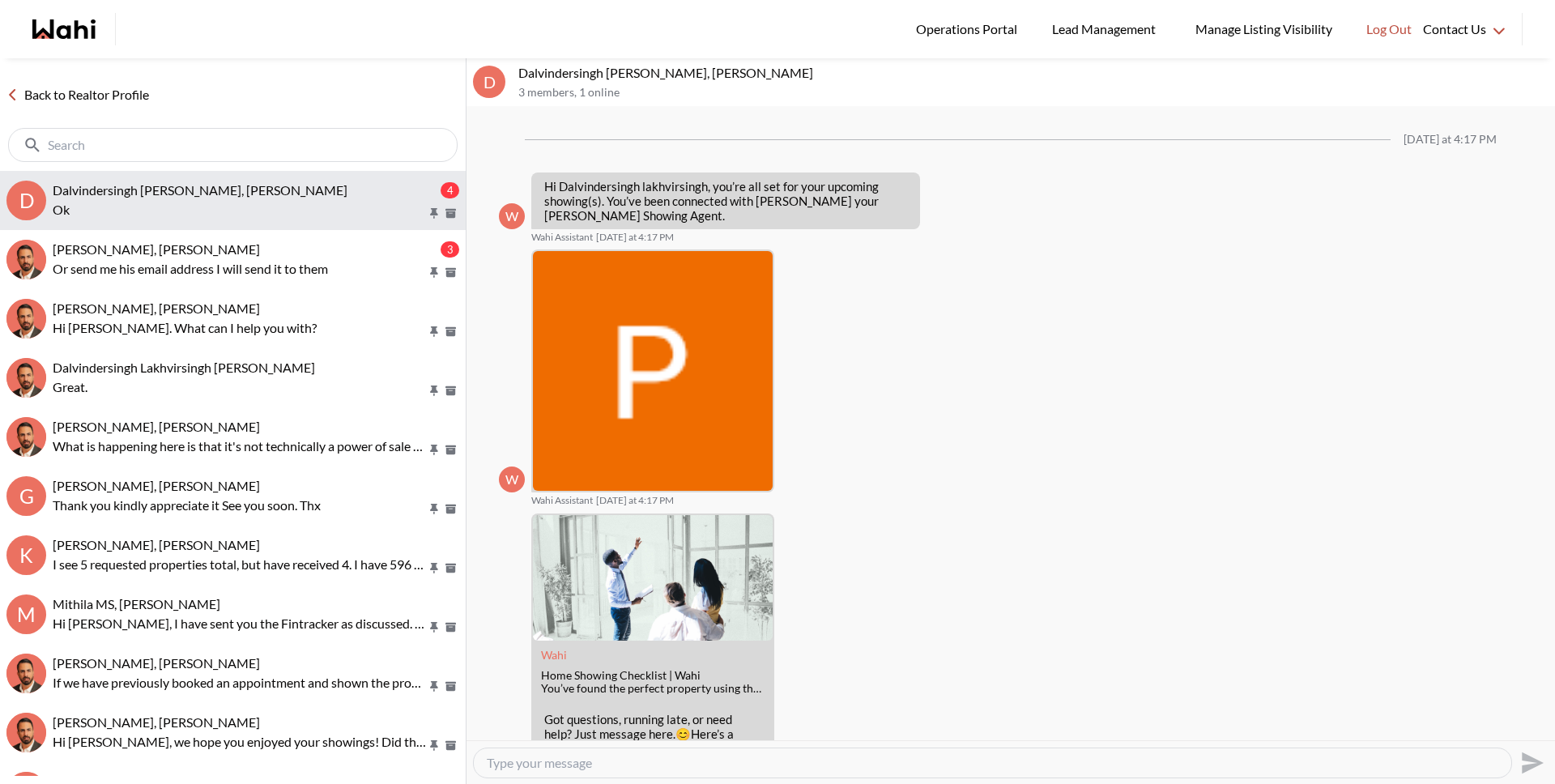
scroll to position [581, 0]
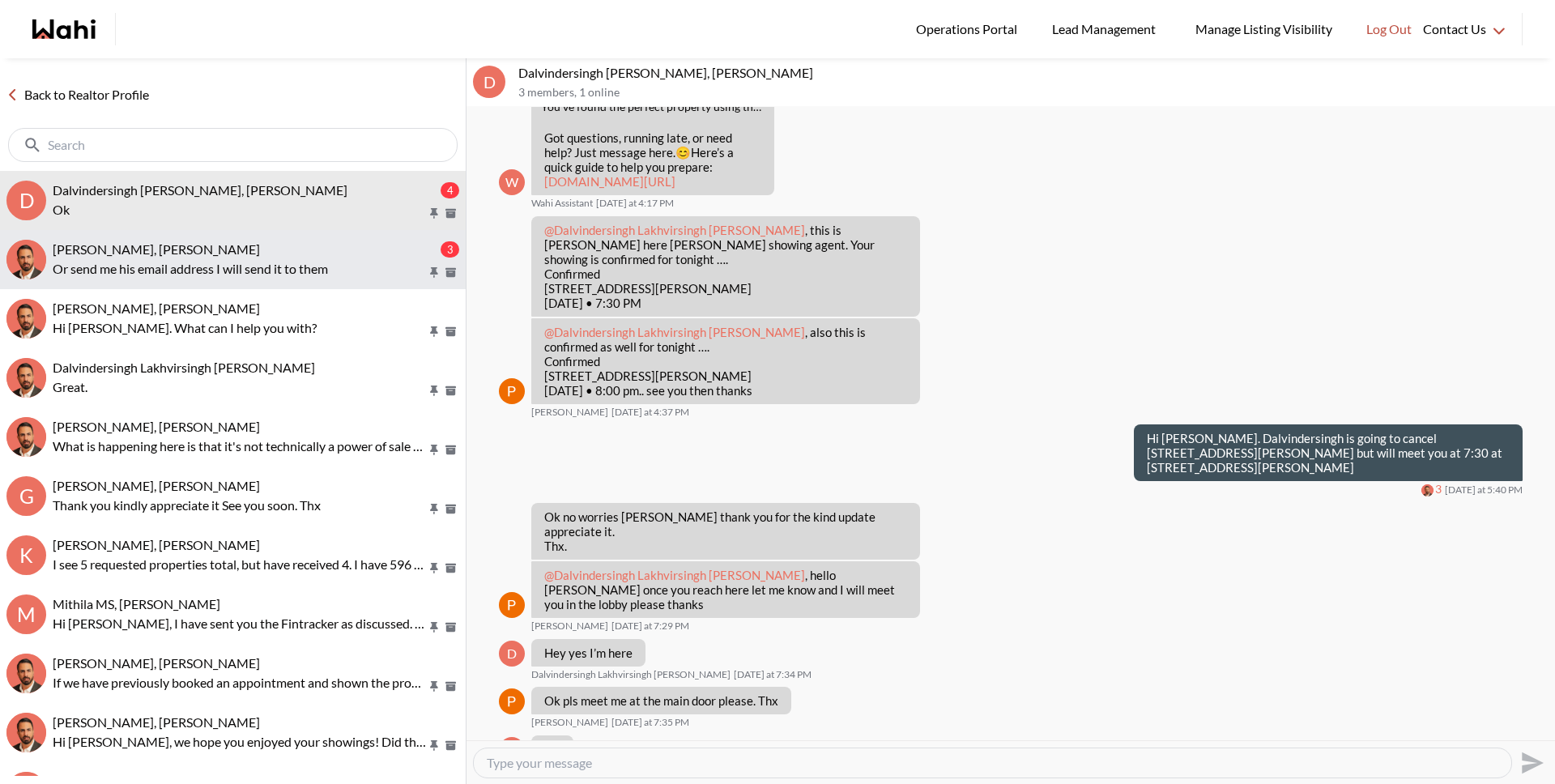
click at [195, 248] on div "Rita Kukendran, Behnam" at bounding box center [245, 249] width 385 height 16
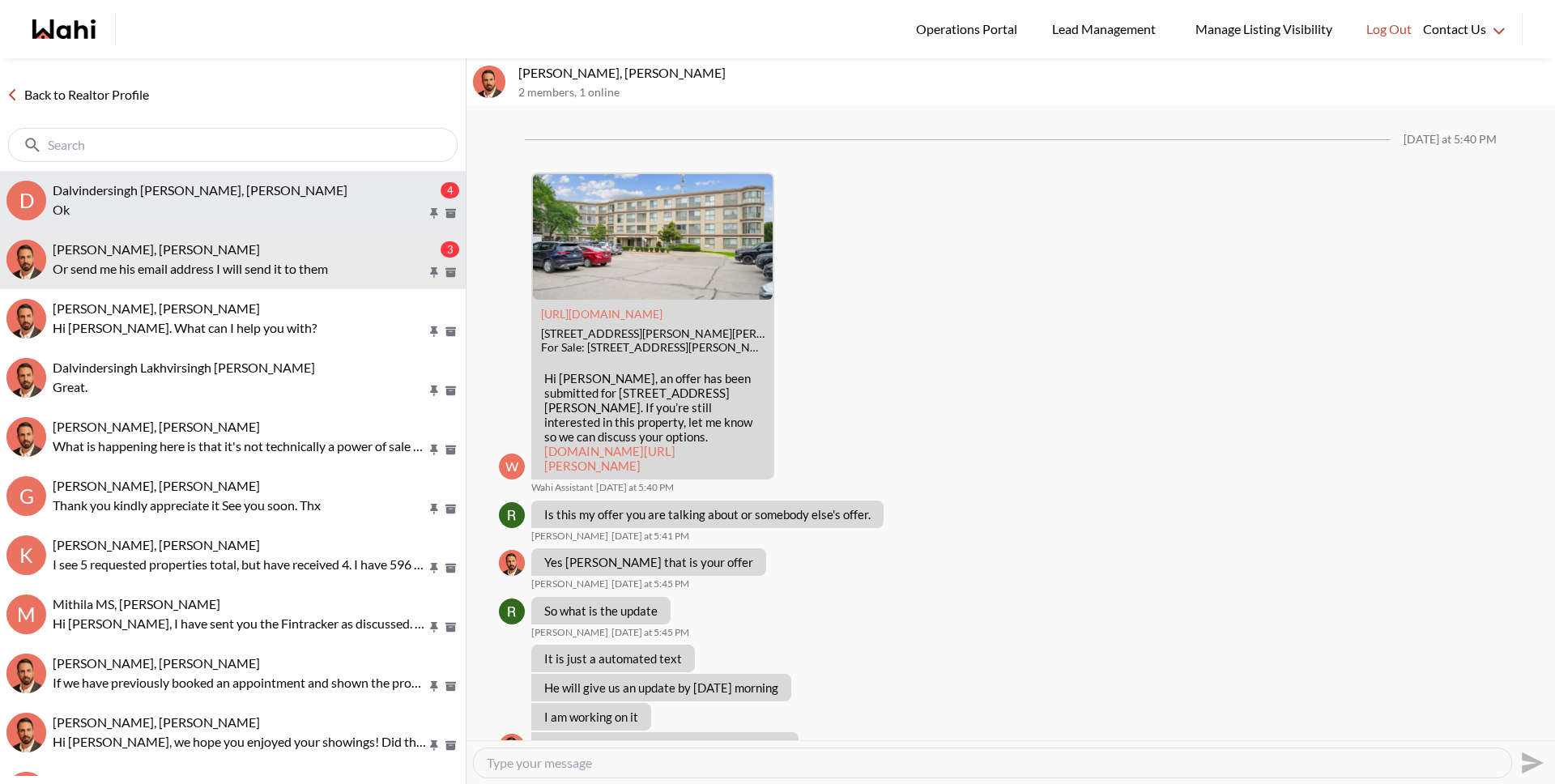
scroll to position [1296, 0]
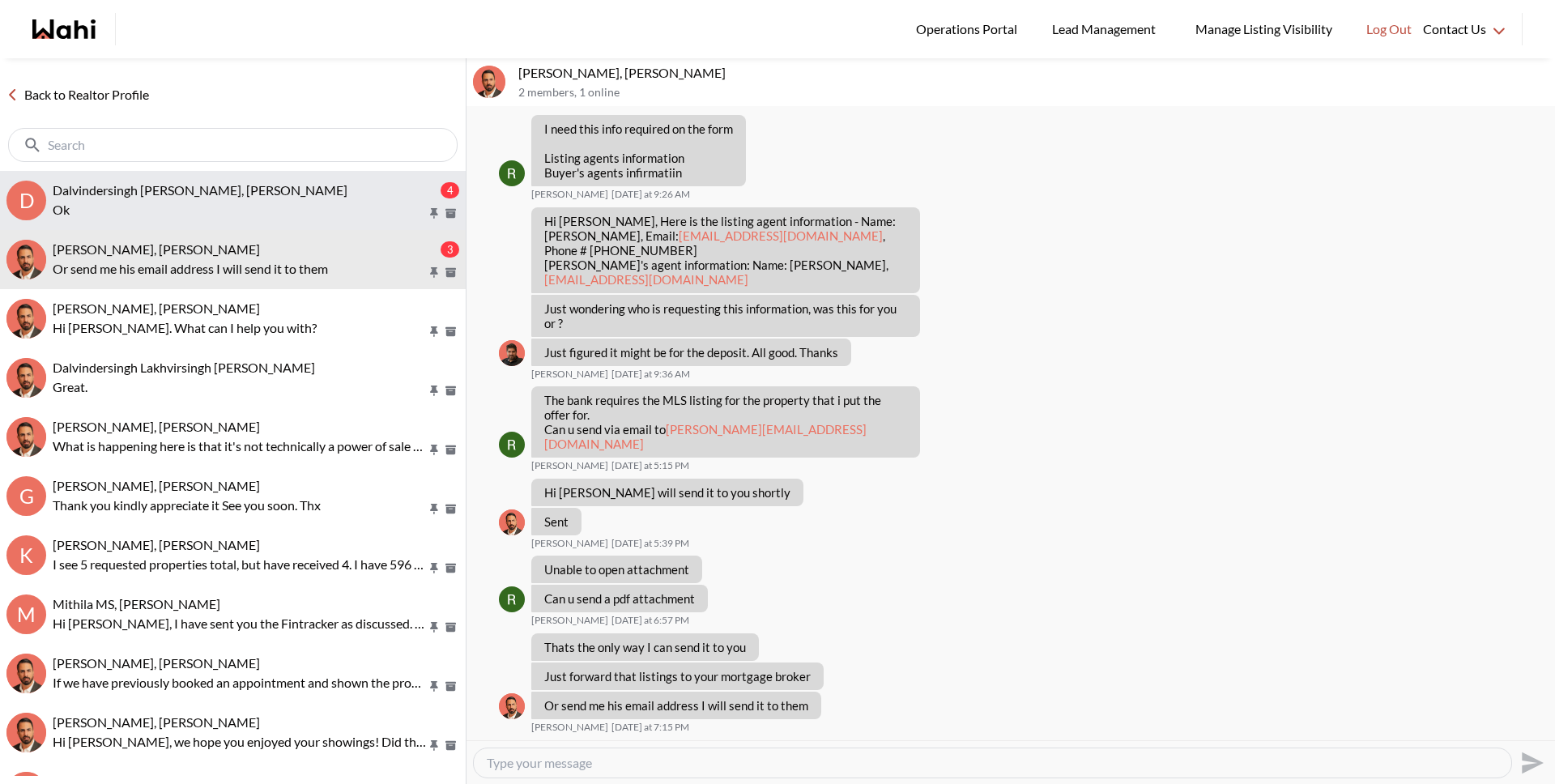
click at [186, 198] on div "Dalvindersingh Lakhvirsingh Jaswal, Paul, Behnam 4 Ok" at bounding box center [256, 201] width 406 height 38
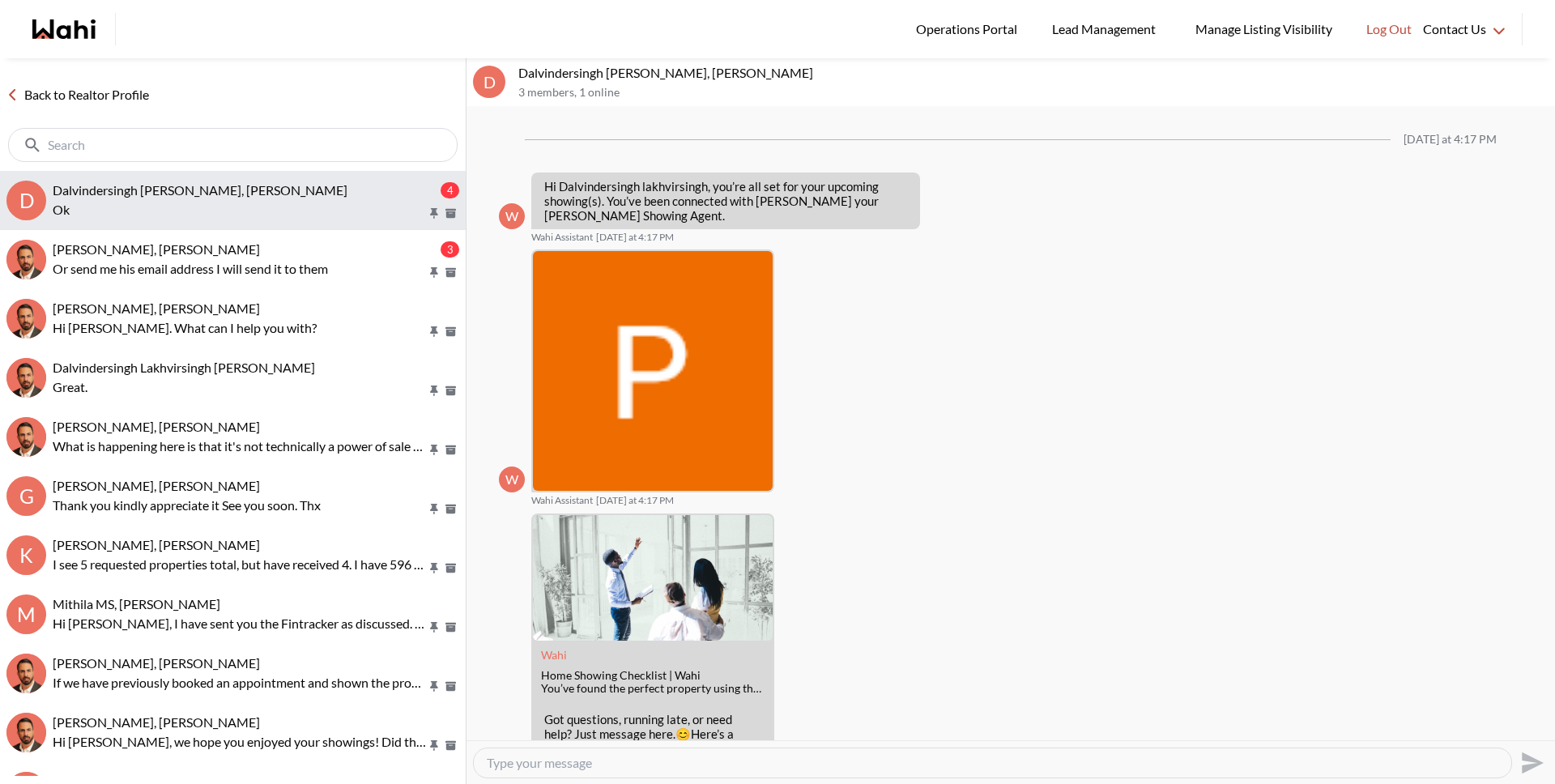
scroll to position [581, 0]
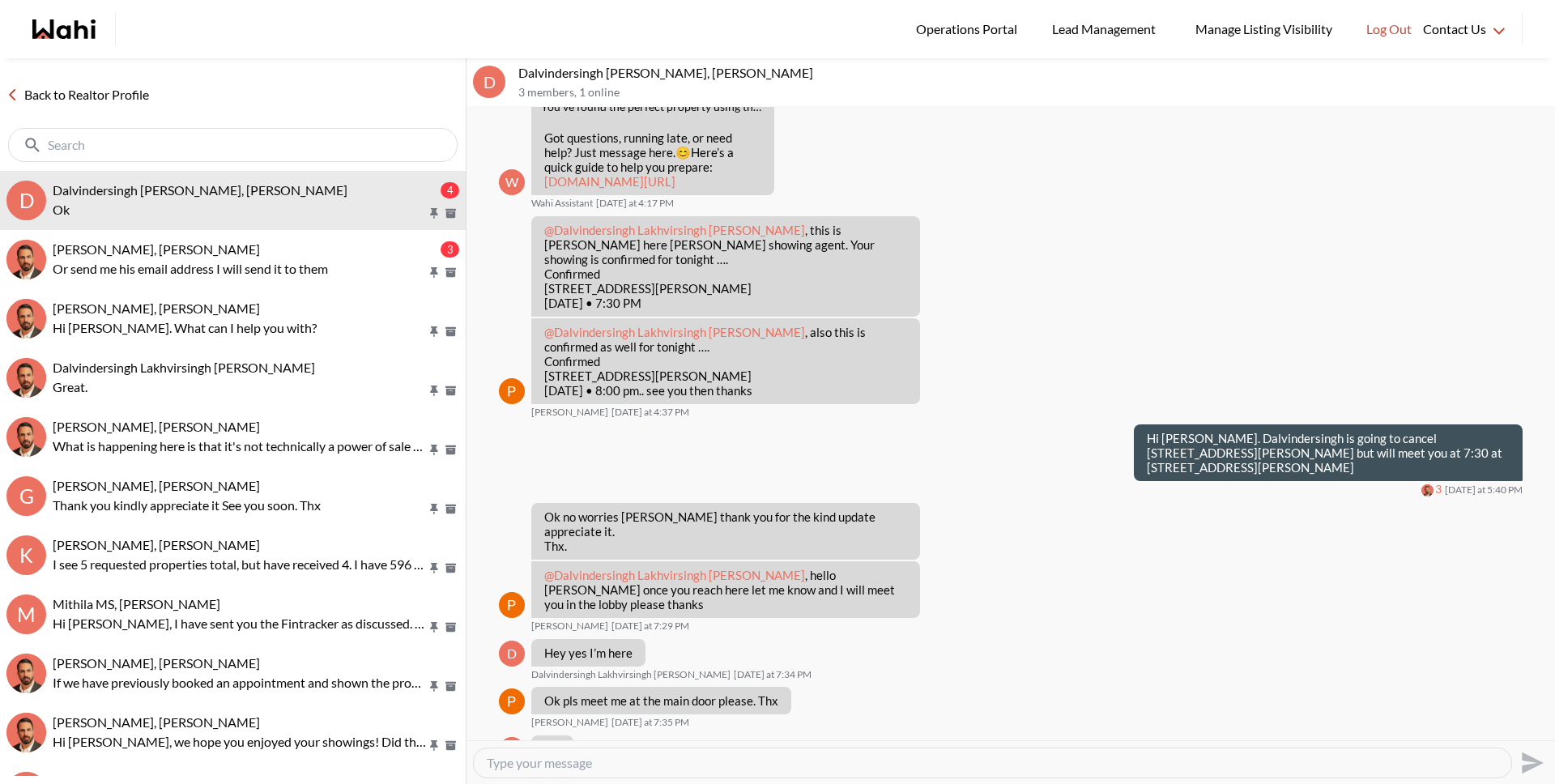
click at [122, 91] on link "Back to Realtor Profile" at bounding box center [77, 94] width 155 height 21
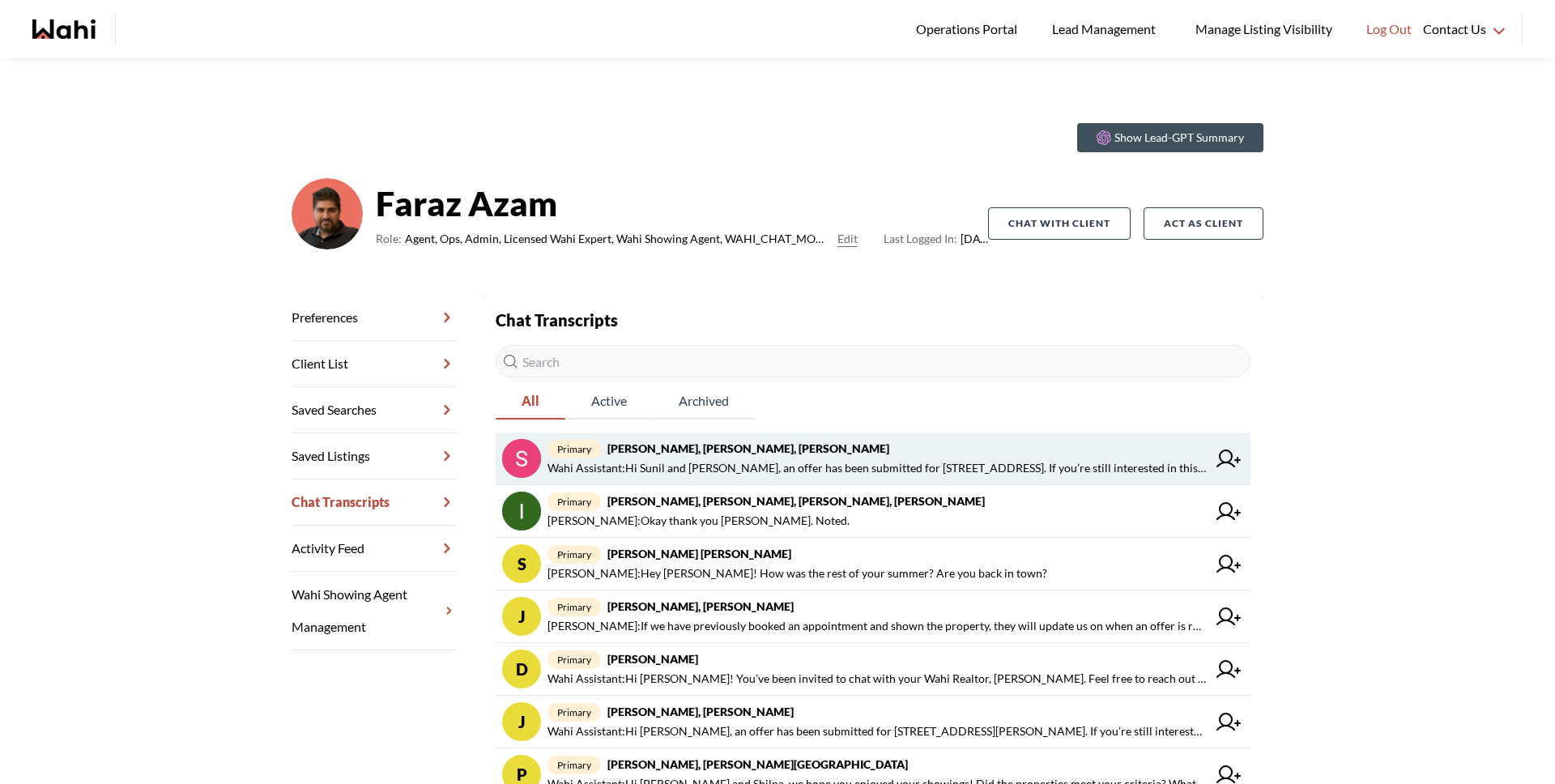
click at [948, 475] on span "Wahi Assistant : Hi Sunil and Ana, an offer has been submitted for 54 Shakespea…" at bounding box center [877, 468] width 660 height 20
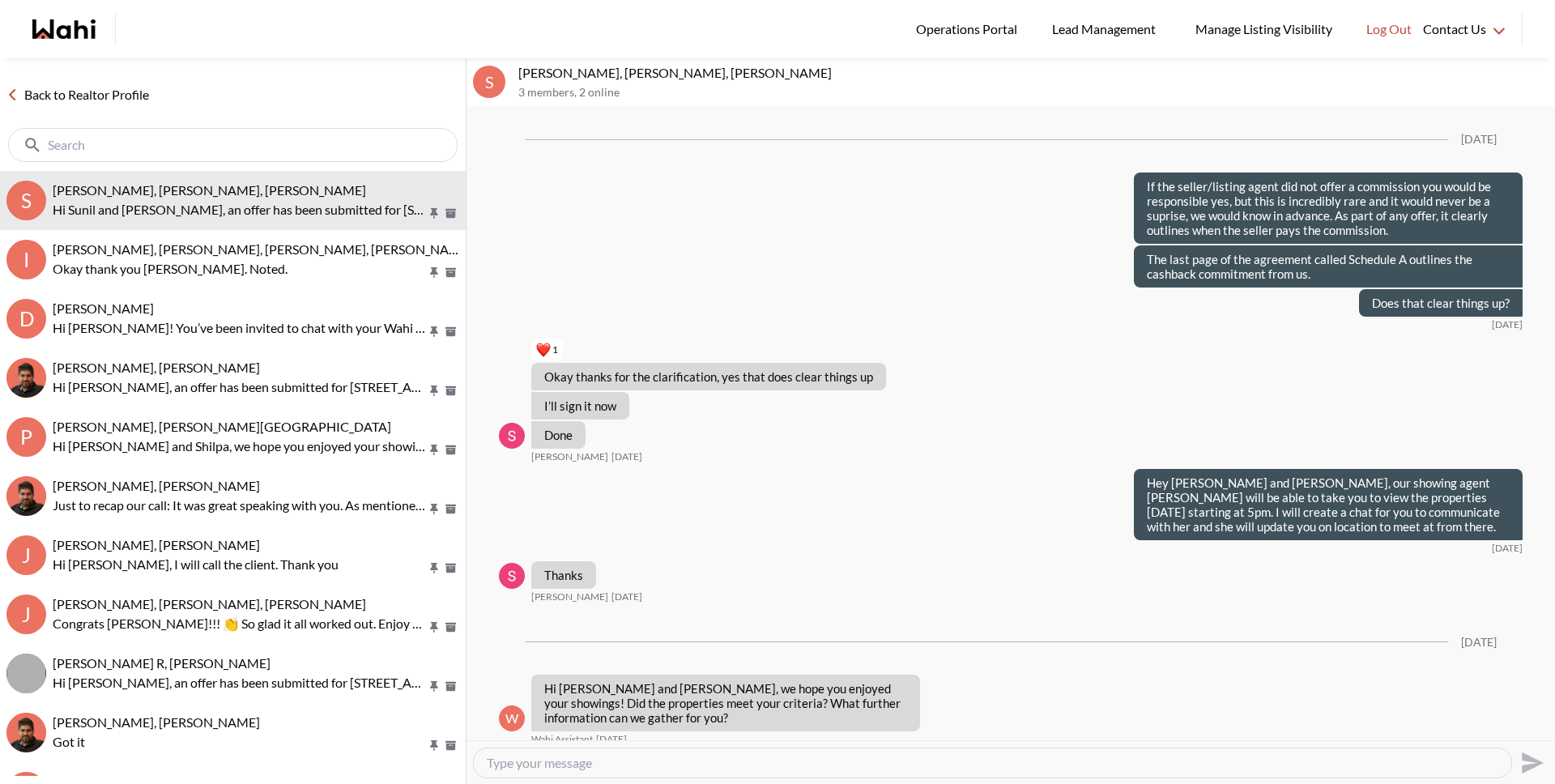
scroll to position [2745, 0]
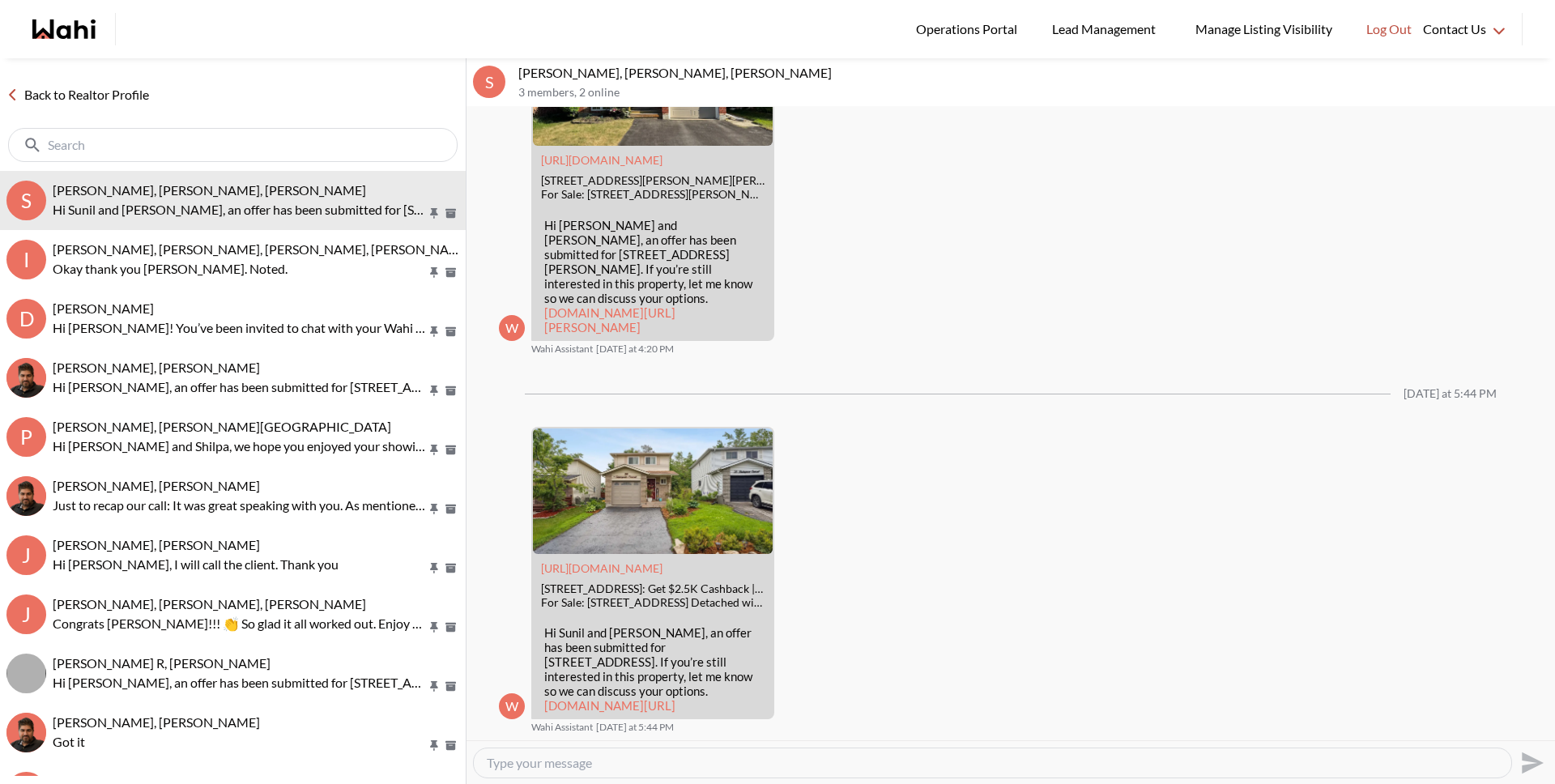
click at [143, 92] on link "Back to Realtor Profile" at bounding box center [77, 94] width 155 height 21
